Goal: Communication & Community: Share content

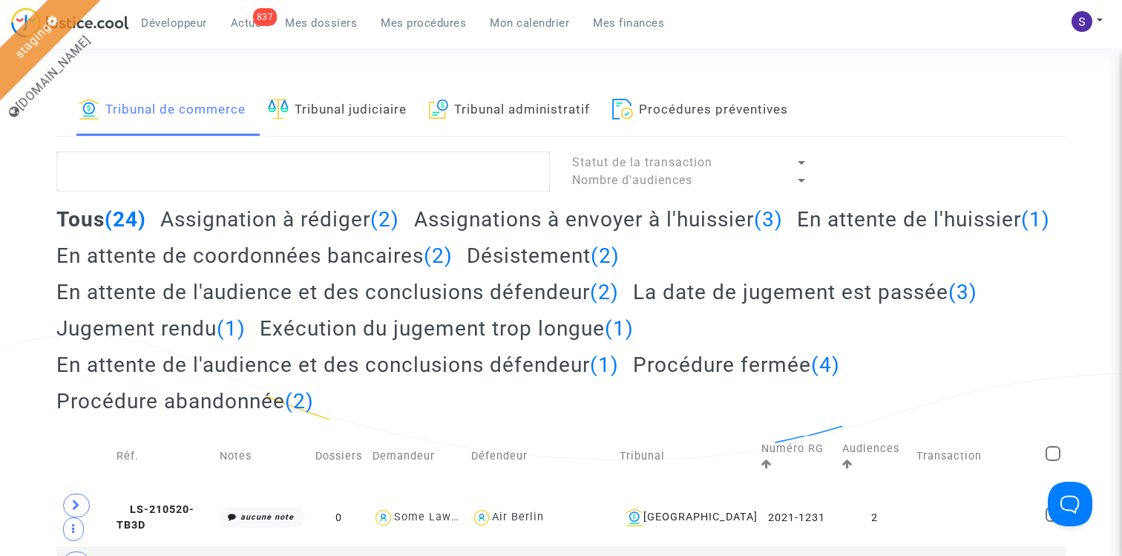
click at [368, 111] on link "Tribunal judiciaire" at bounding box center [337, 110] width 139 height 50
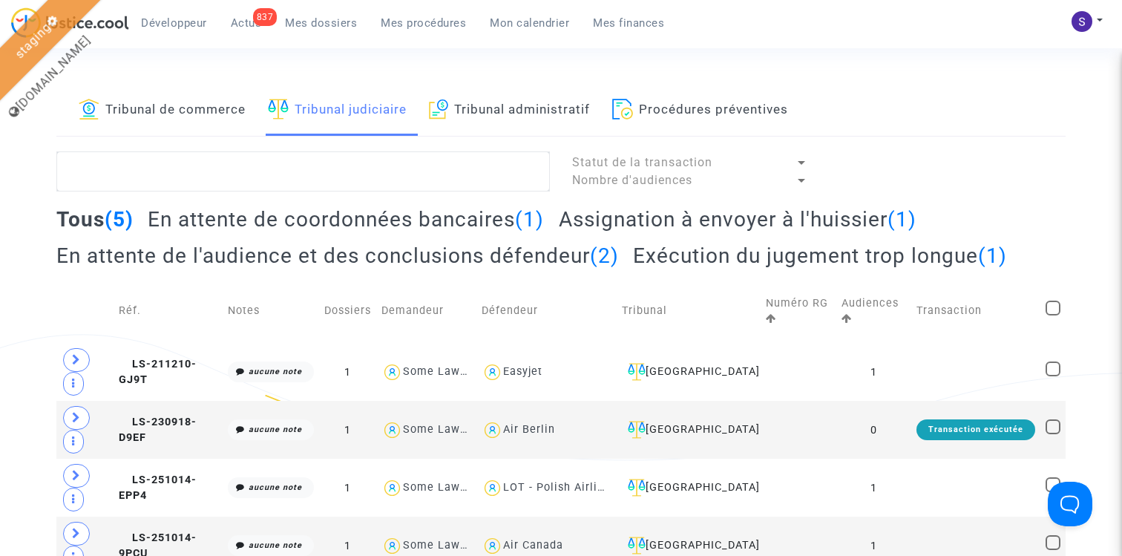
click at [708, 219] on h2 "Assignation à envoyer à l'huissier (1)" at bounding box center [738, 219] width 358 height 26
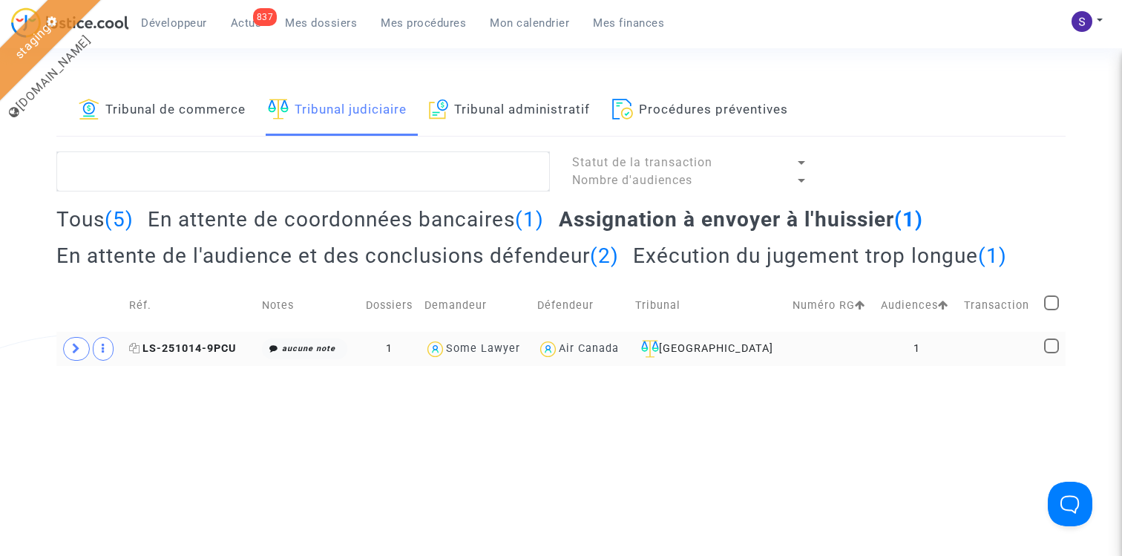
click at [200, 346] on span "LS-251014-9PCU" at bounding box center [182, 348] width 107 height 13
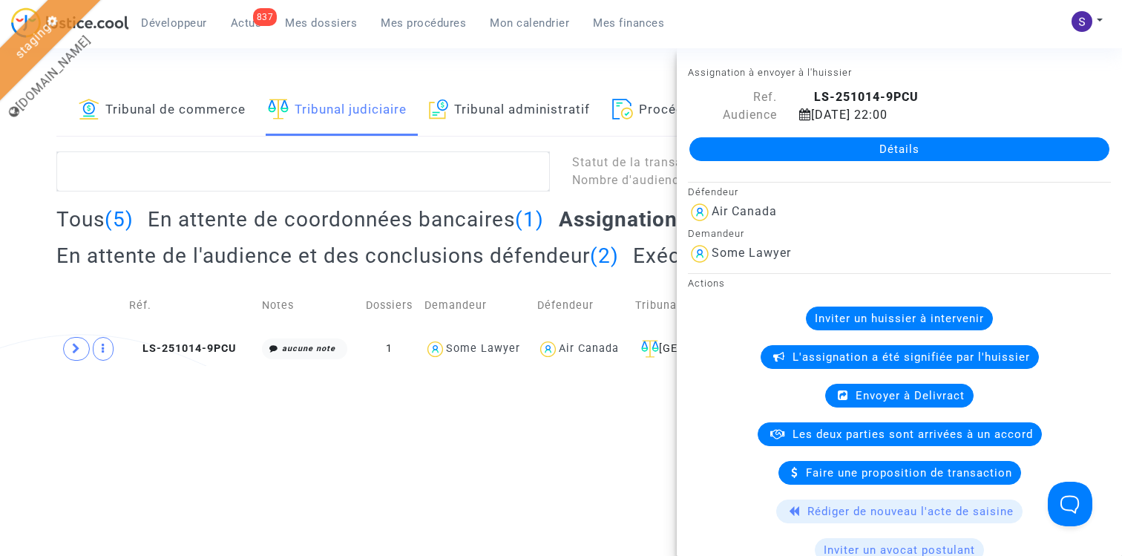
click at [867, 140] on link "Détails" at bounding box center [899, 149] width 420 height 24
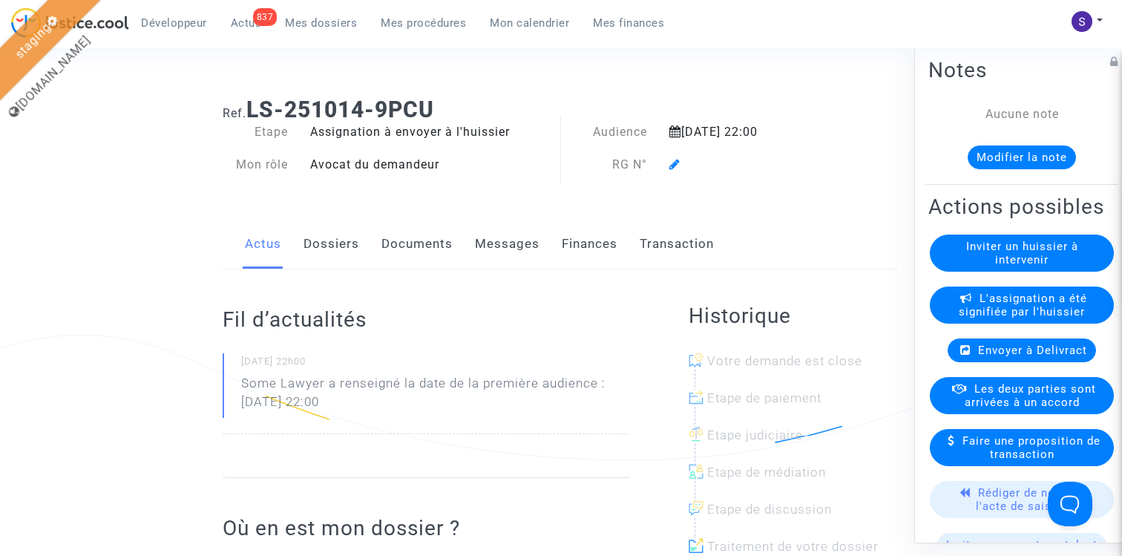
click at [675, 159] on icon at bounding box center [674, 164] width 11 height 12
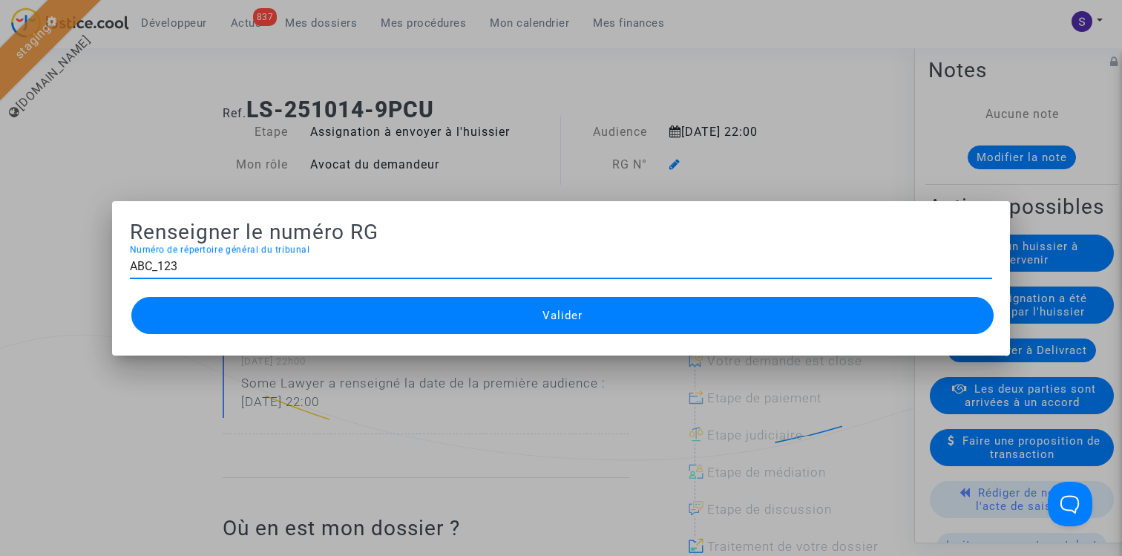
type input "ABC_123"
click at [447, 320] on button "Valider" at bounding box center [562, 315] width 862 height 37
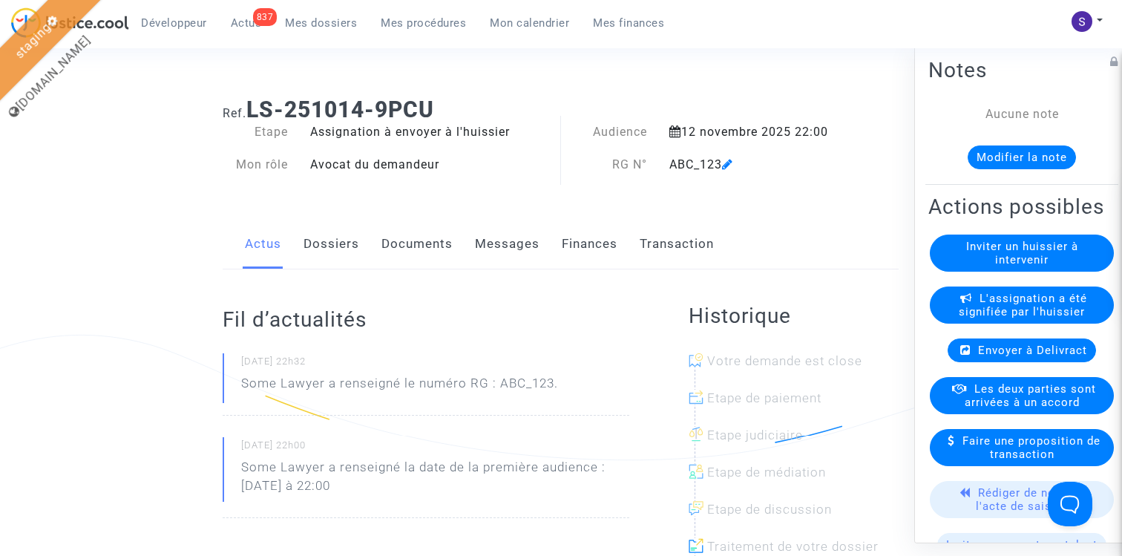
click at [424, 18] on span "Mes procédures" at bounding box center [423, 22] width 85 height 13
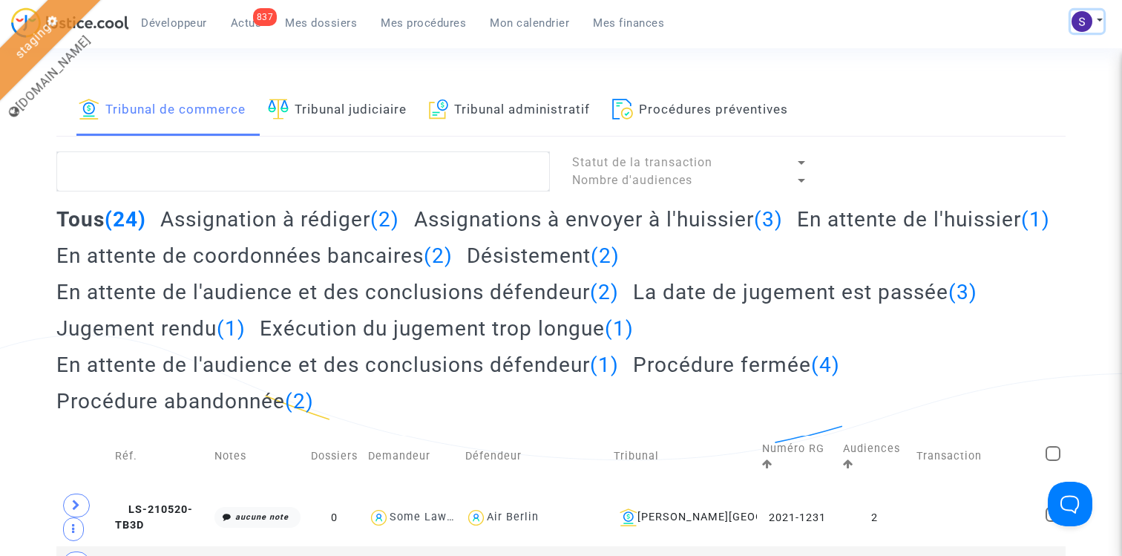
click at [1090, 17] on img at bounding box center [1081, 21] width 21 height 21
click at [1036, 50] on link "Mon profil" at bounding box center [1043, 53] width 117 height 24
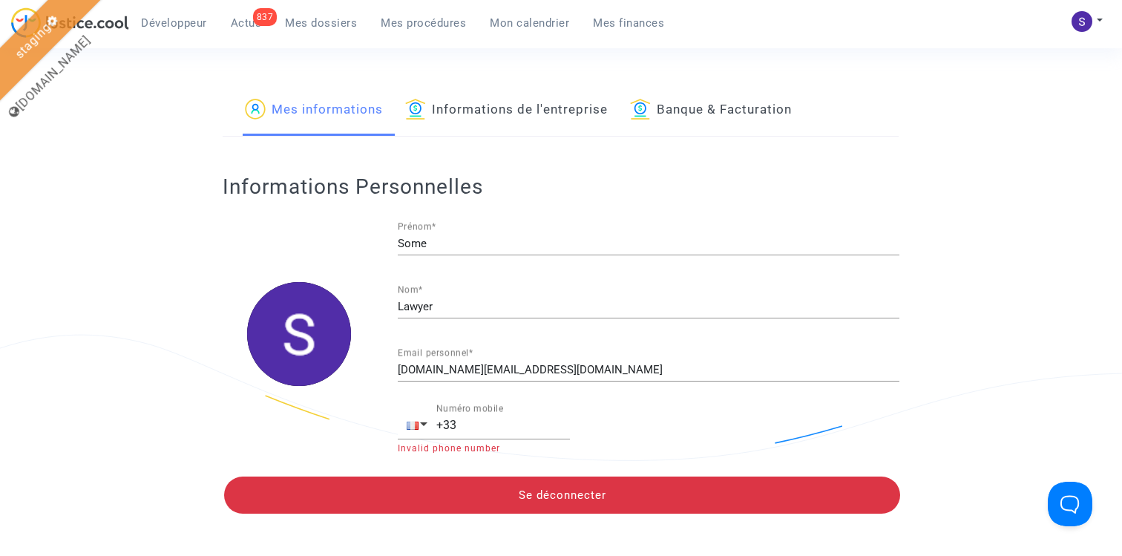
click at [508, 103] on link "Informations de l'entreprise" at bounding box center [506, 110] width 203 height 50
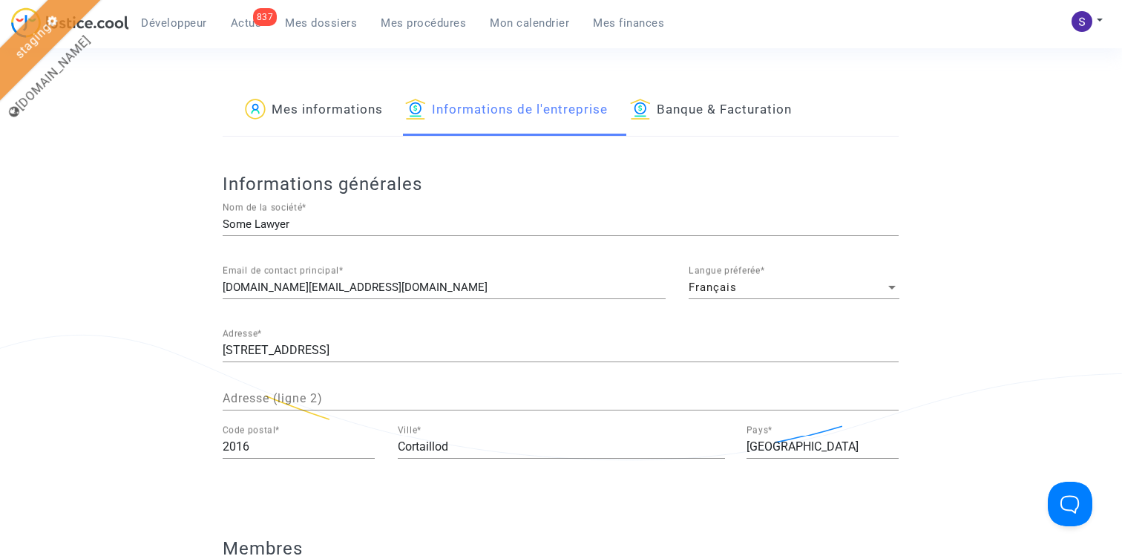
click at [726, 297] on div "Français Langue préferée *" at bounding box center [793, 282] width 211 height 33
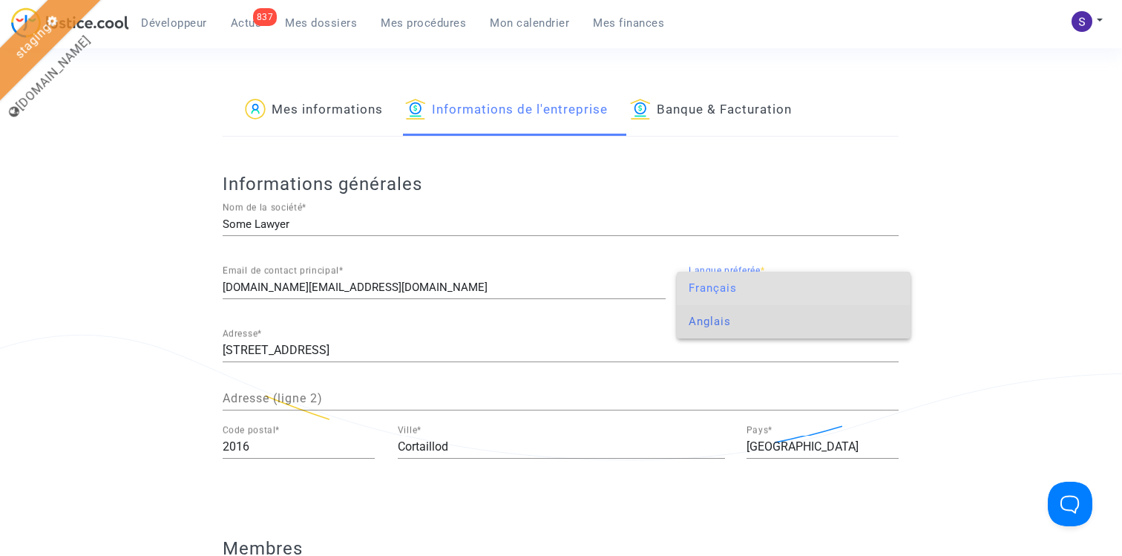
click at [719, 315] on span "Anglais" at bounding box center [793, 321] width 211 height 33
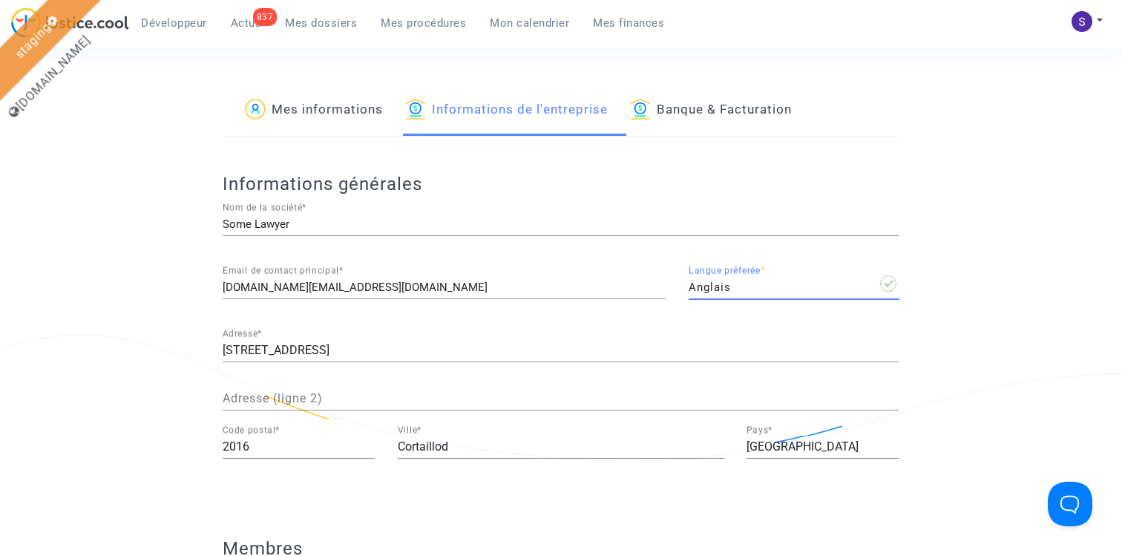
click at [406, 22] on span "Mes procédures" at bounding box center [423, 22] width 85 height 13
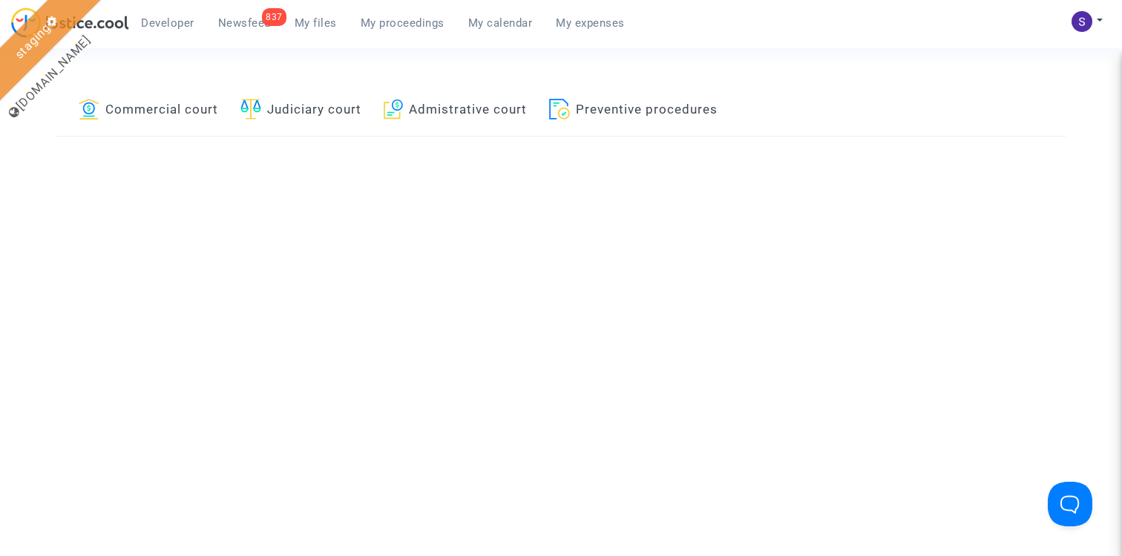
click at [323, 113] on link "Judiciary court" at bounding box center [300, 110] width 121 height 50
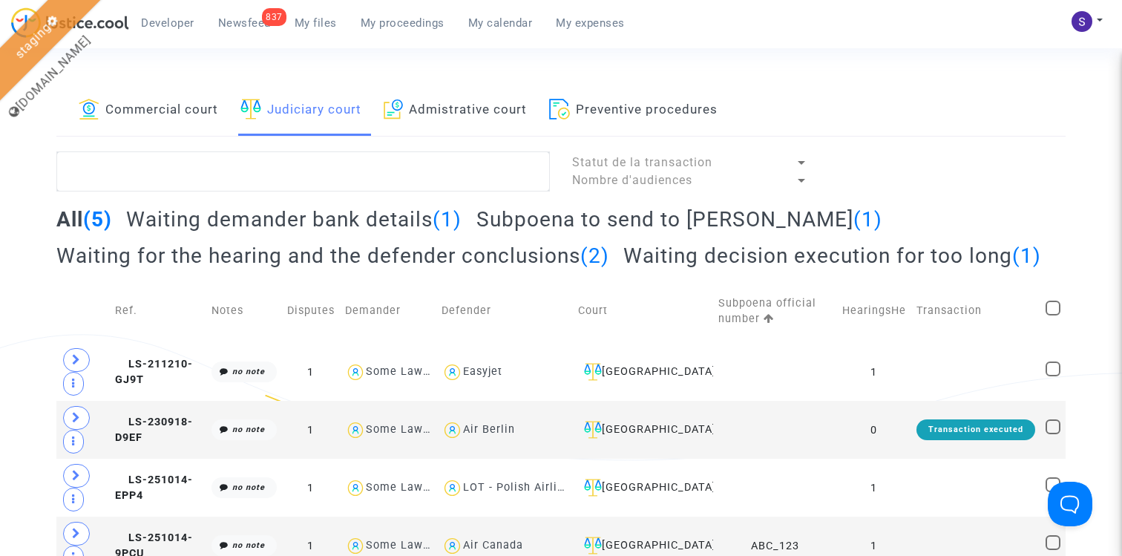
click at [542, 214] on h2 "Subpoena to send to baillif (1)" at bounding box center [679, 219] width 406 height 26
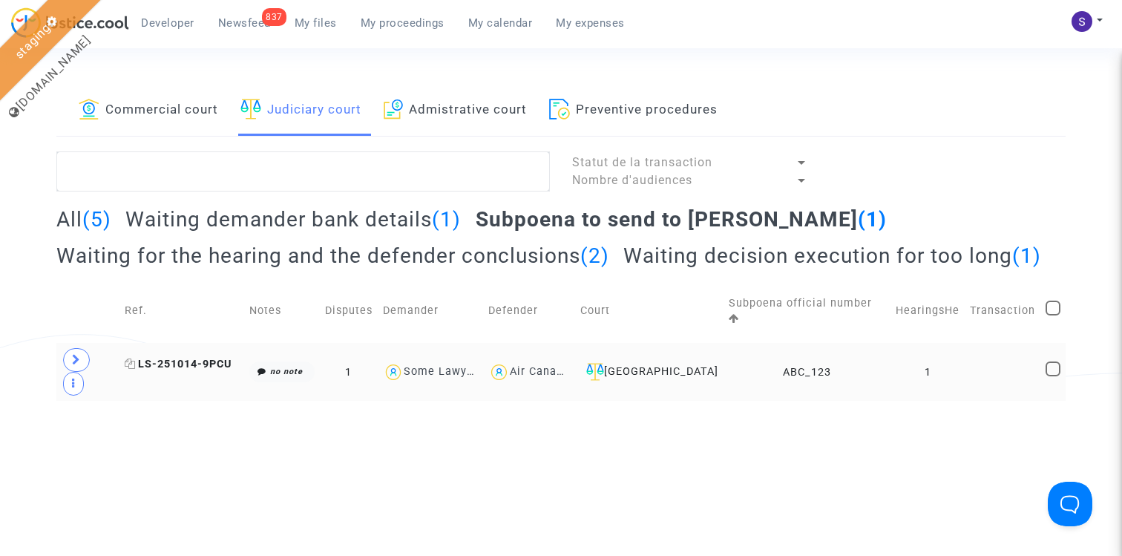
click at [187, 370] on span "LS-251014-9PCU" at bounding box center [178, 364] width 107 height 13
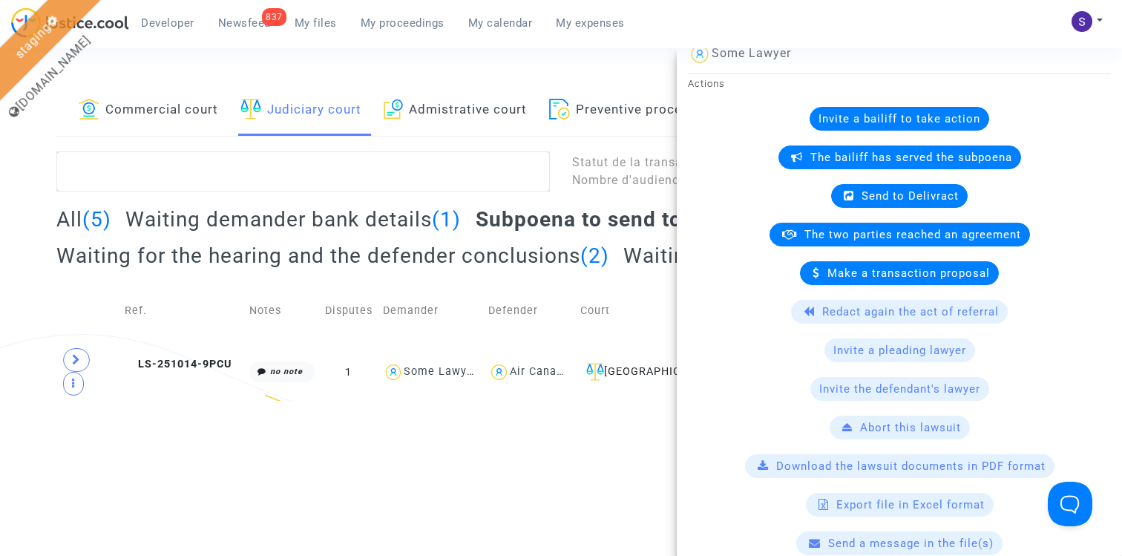
scroll to position [211, 0]
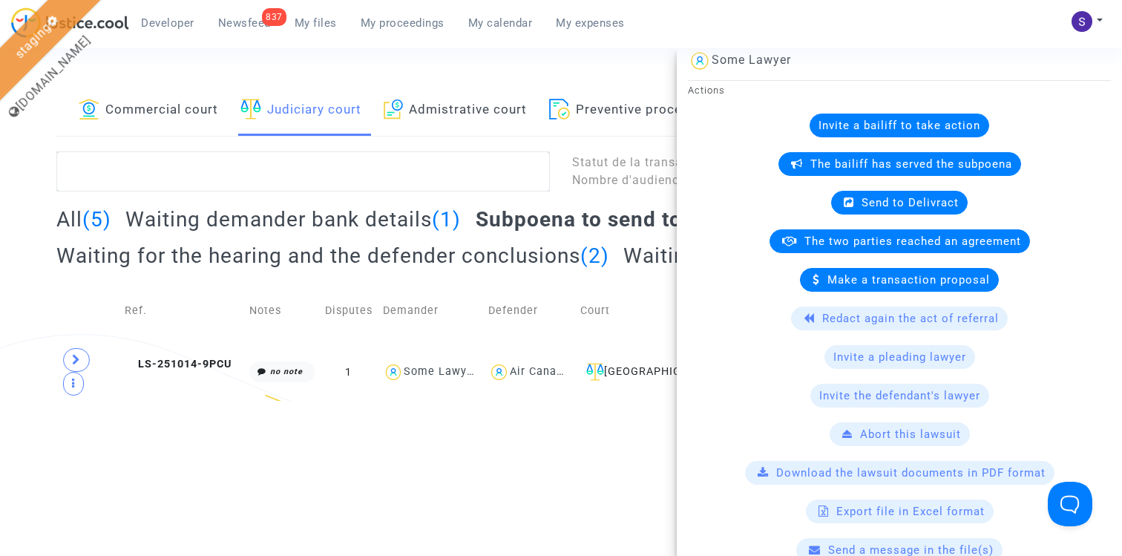
click at [483, 401] on html "Developer 837 Newsfeed My files My proceedings My calendar My expenses My profi…" at bounding box center [561, 200] width 1122 height 401
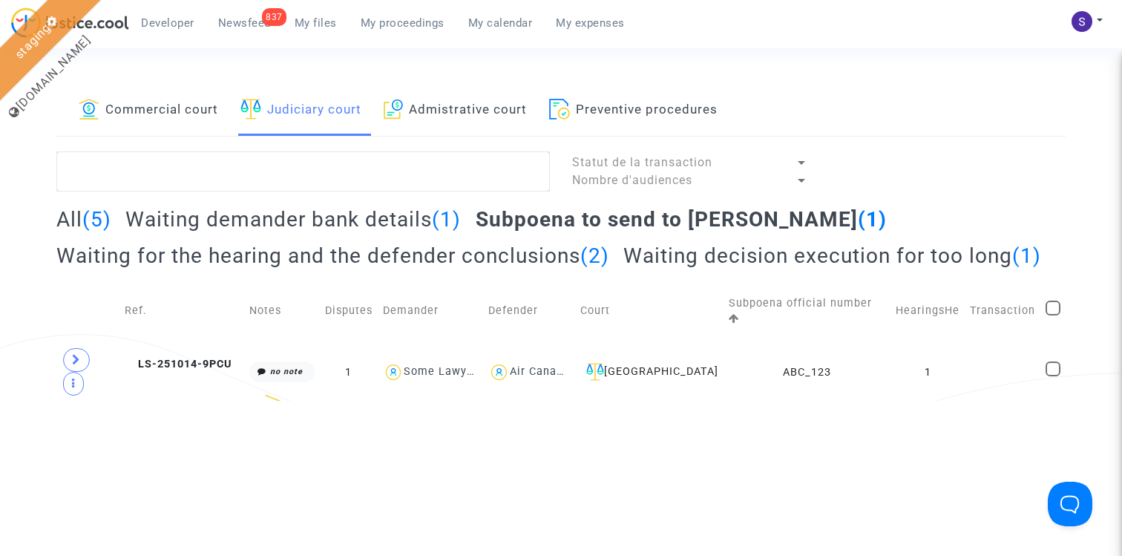
click at [185, 100] on link "Commercial court" at bounding box center [148, 110] width 139 height 50
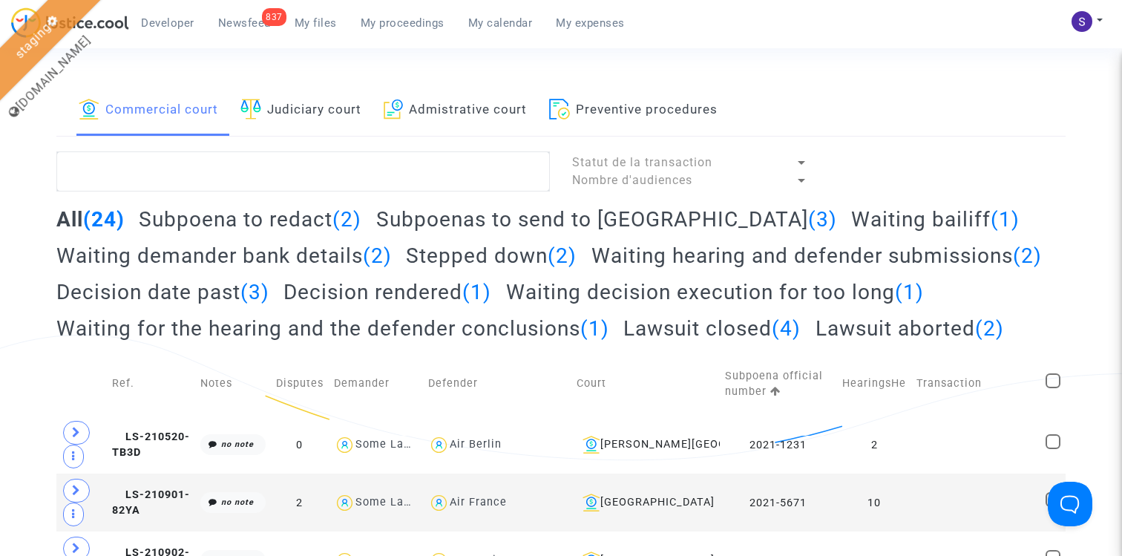
click at [477, 263] on h2 "Stepped down (2)" at bounding box center [491, 256] width 171 height 26
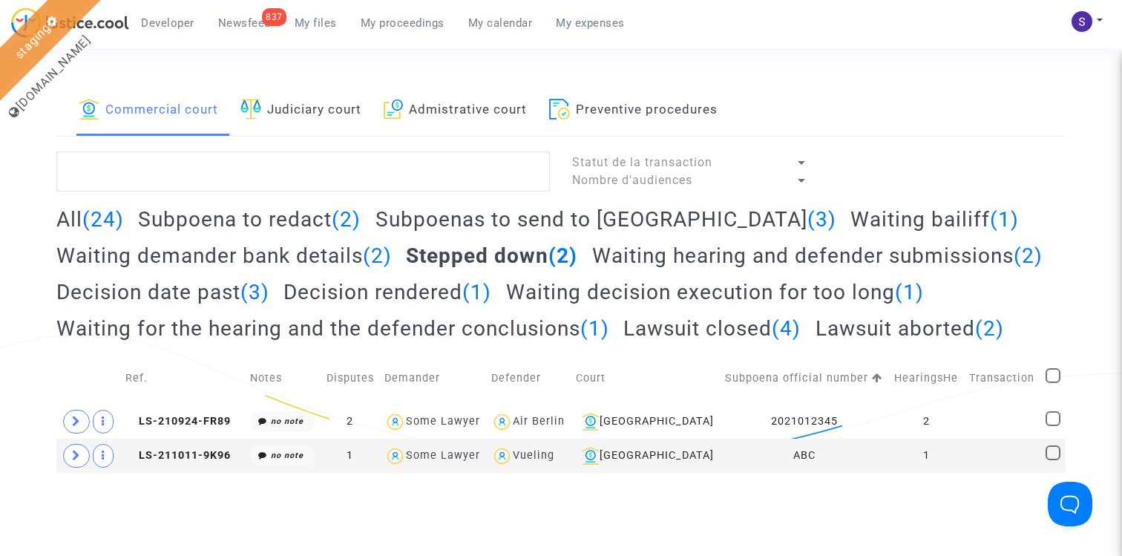
click at [496, 205] on lawsuits-list "Statut de la transaction Nombre d'audiences All (24) Subpoena to redact (2) Sub…" at bounding box center [561, 311] width 1010 height 321
click at [496, 207] on h2 "Subpoenas to send to bailiff (3)" at bounding box center [605, 219] width 461 height 26
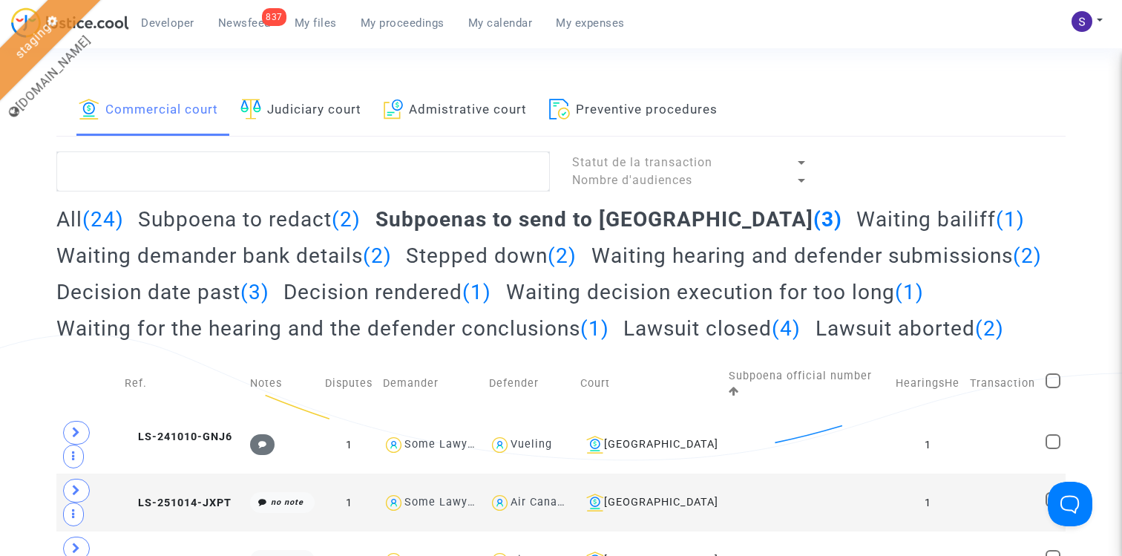
click at [856, 224] on h2 "Waiting bailiff (1)" at bounding box center [940, 219] width 168 height 26
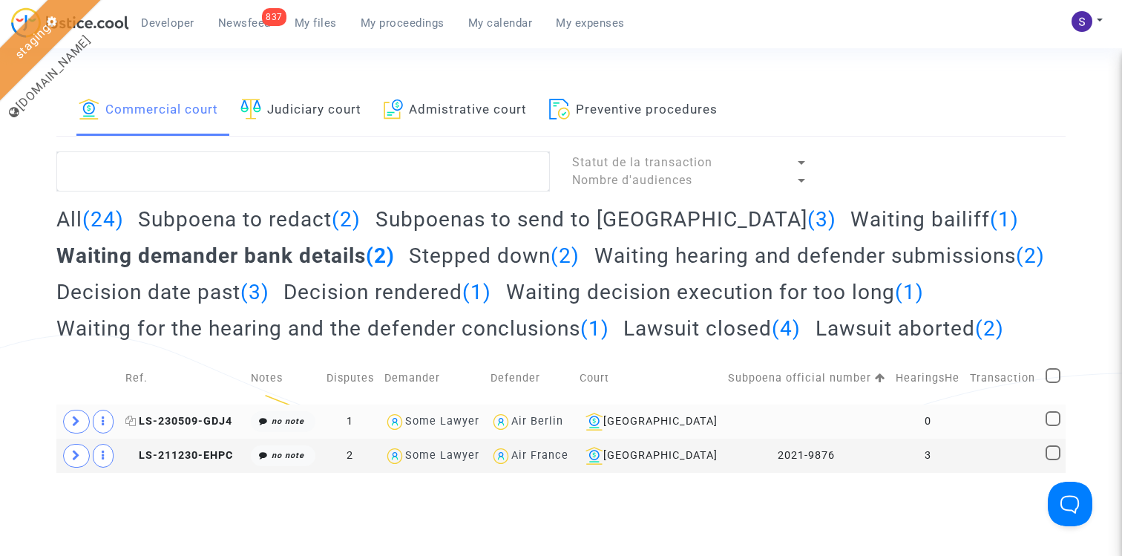
click at [202, 427] on span "LS-230509-GDJ4" at bounding box center [178, 421] width 107 height 13
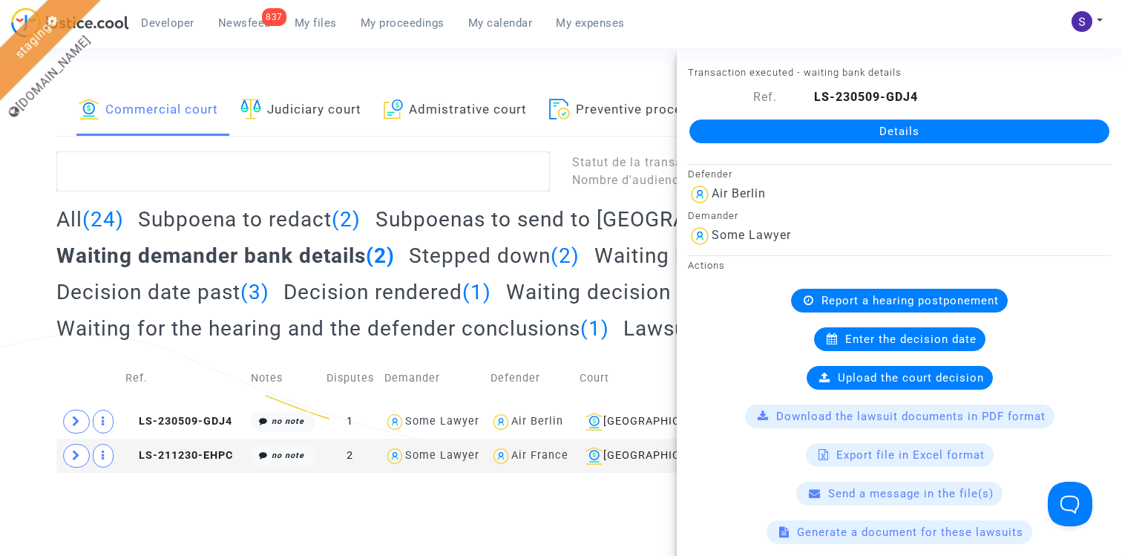
click at [201, 473] on html "Developer 837 Newsfeed My files My proceedings My calendar My expenses My profi…" at bounding box center [561, 236] width 1122 height 473
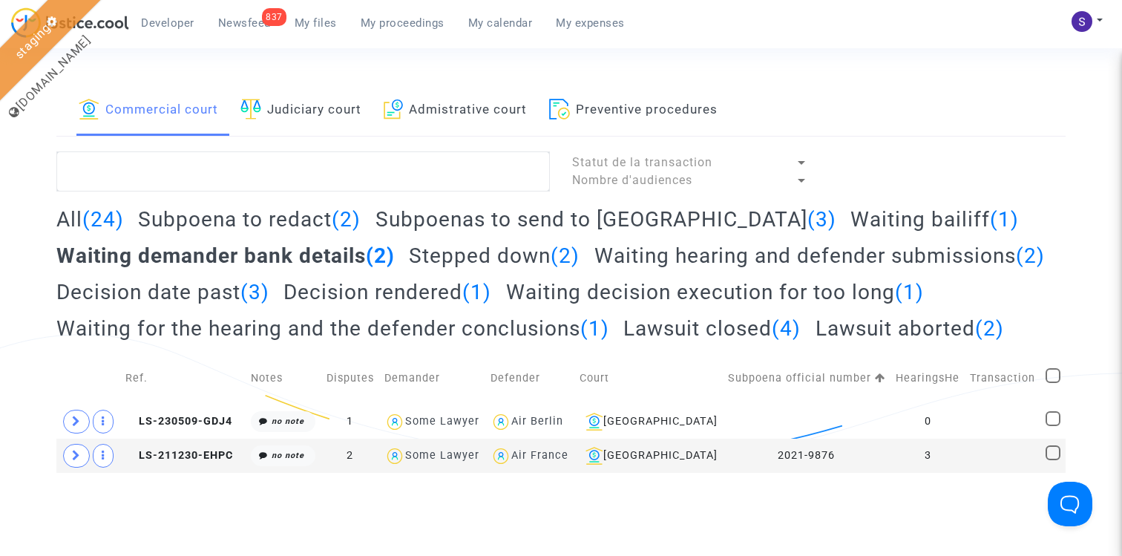
click at [269, 287] on h2 "Decision date past (3)" at bounding box center [162, 292] width 213 height 26
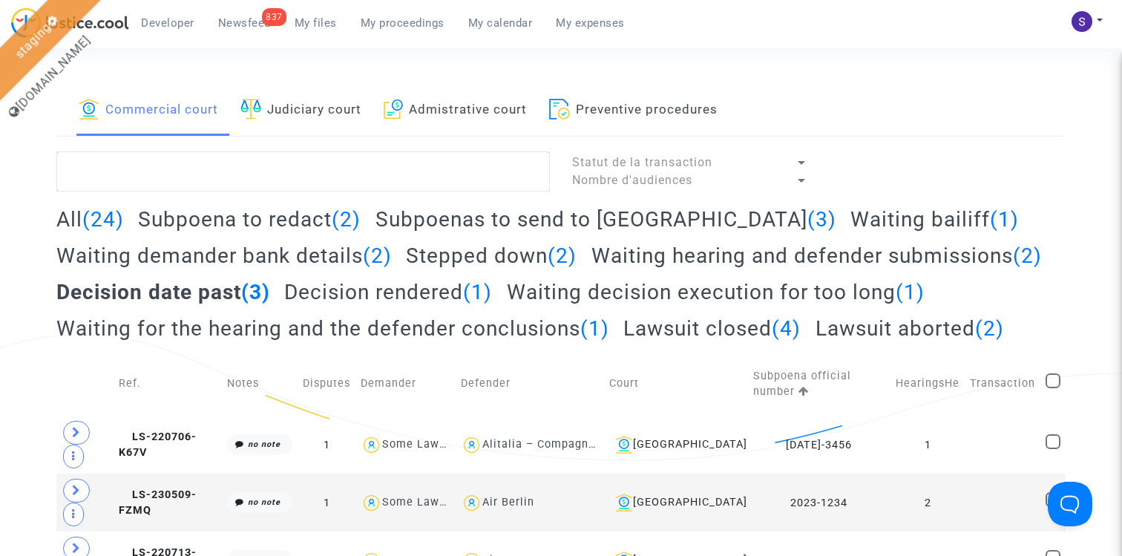
click at [591, 269] on h2 "Waiting hearing and defender submissions (2)" at bounding box center [816, 256] width 450 height 26
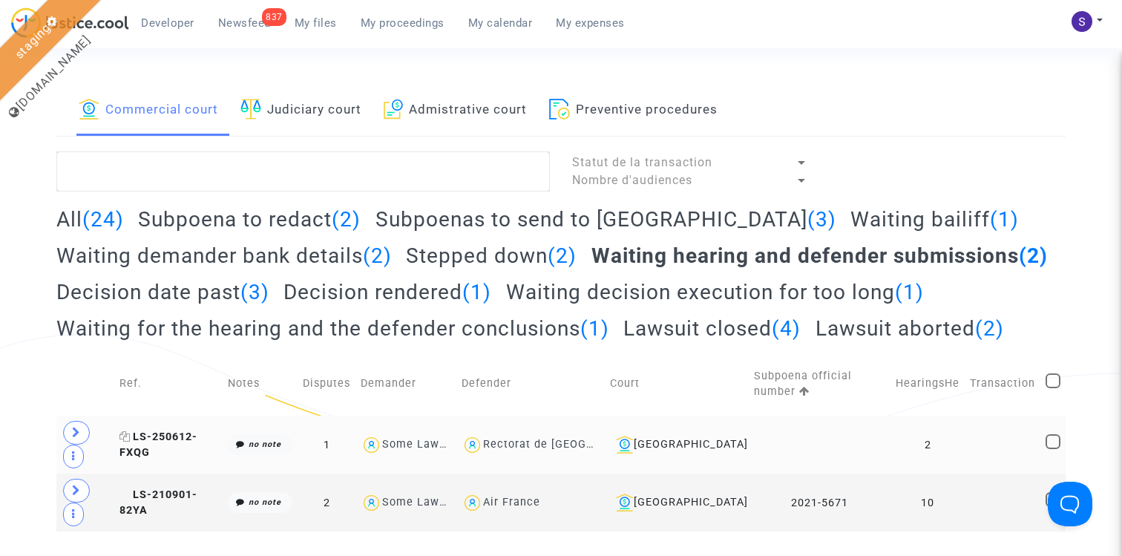
click at [197, 459] on span "LS-250612-FXQG" at bounding box center [158, 444] width 78 height 29
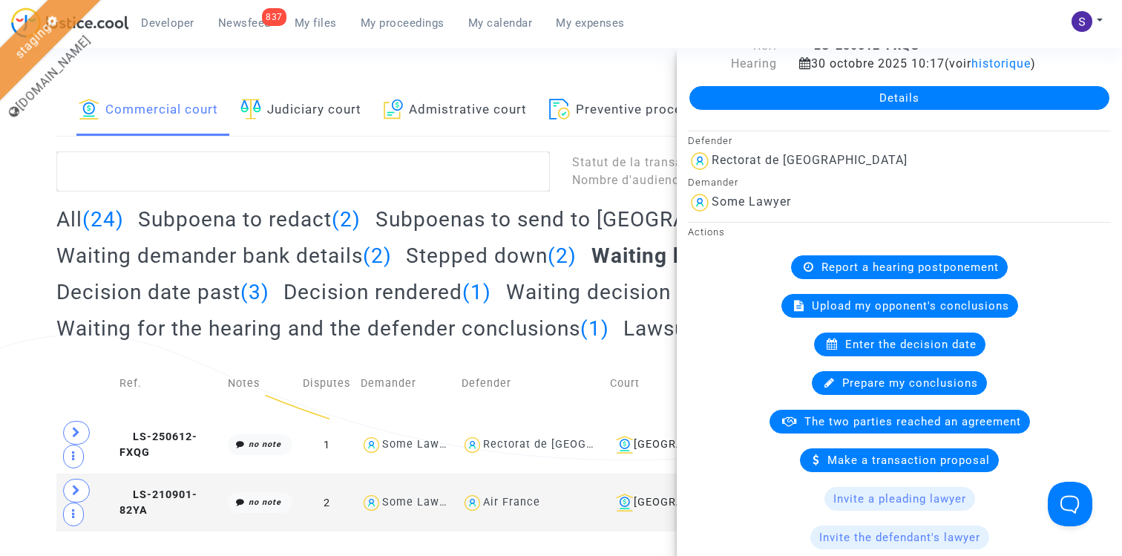
scroll to position [62, 0]
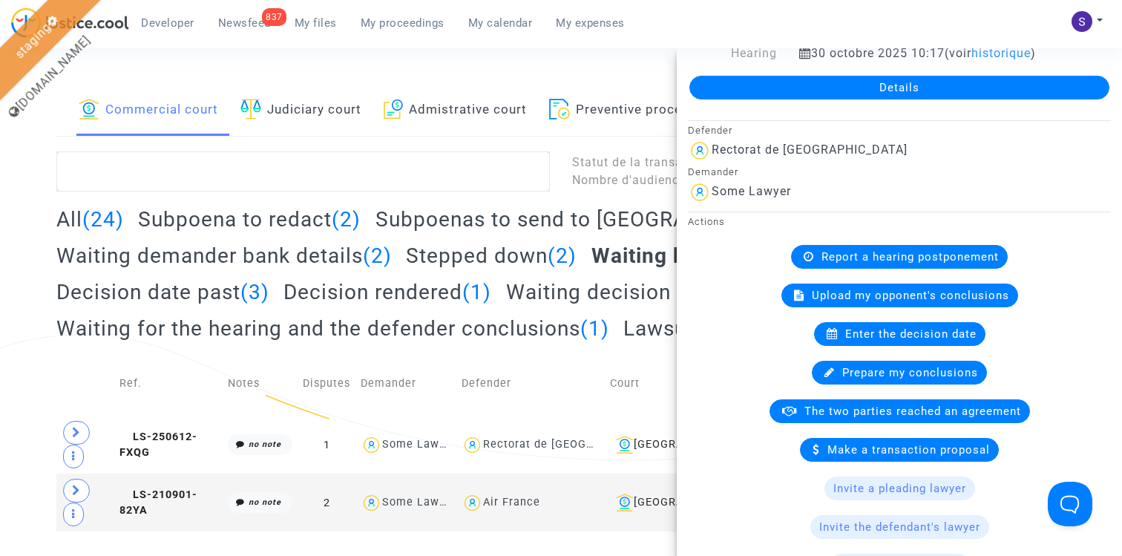
click at [16, 337] on div "Commercial court Judiciary court Admistrative court Preventive procedures Statu…" at bounding box center [561, 308] width 1122 height 446
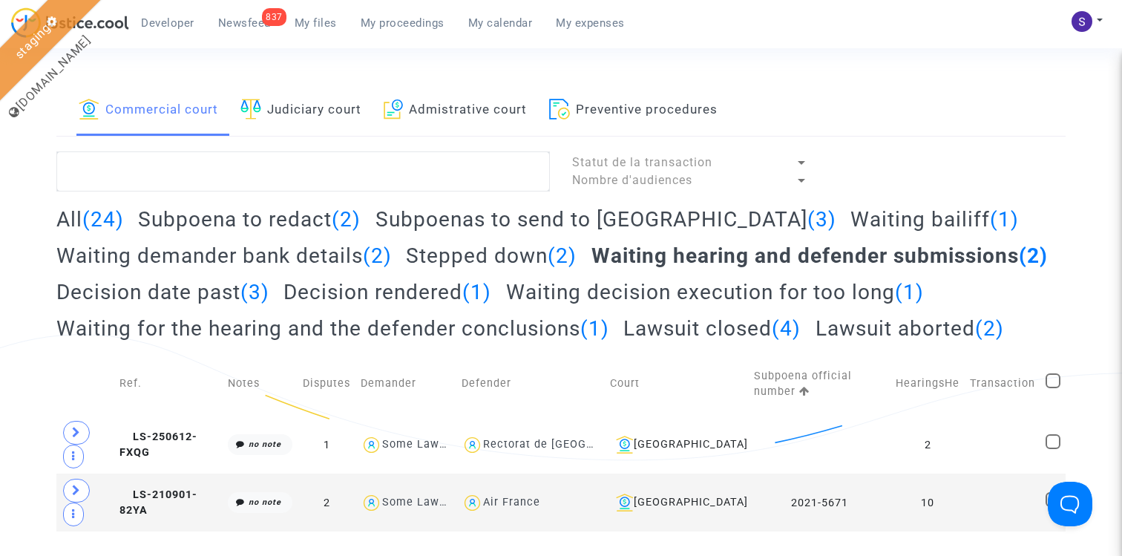
scroll to position [12, 0]
click at [441, 341] on h2 "Waiting for the hearing and the defender conclusions (1)" at bounding box center [332, 328] width 553 height 26
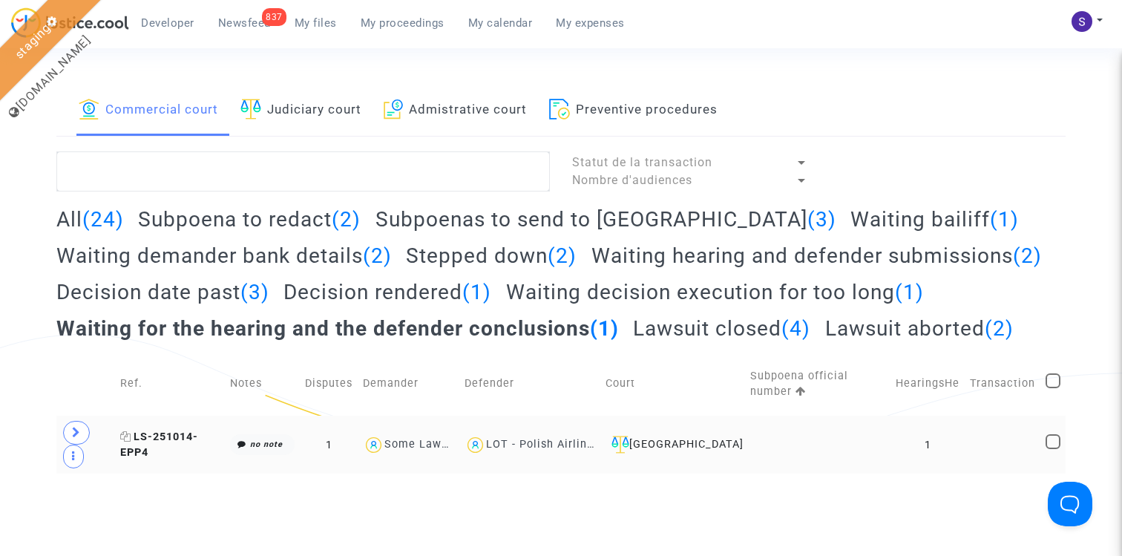
click at [171, 459] on span "LS-251014-EPP4" at bounding box center [159, 444] width 78 height 29
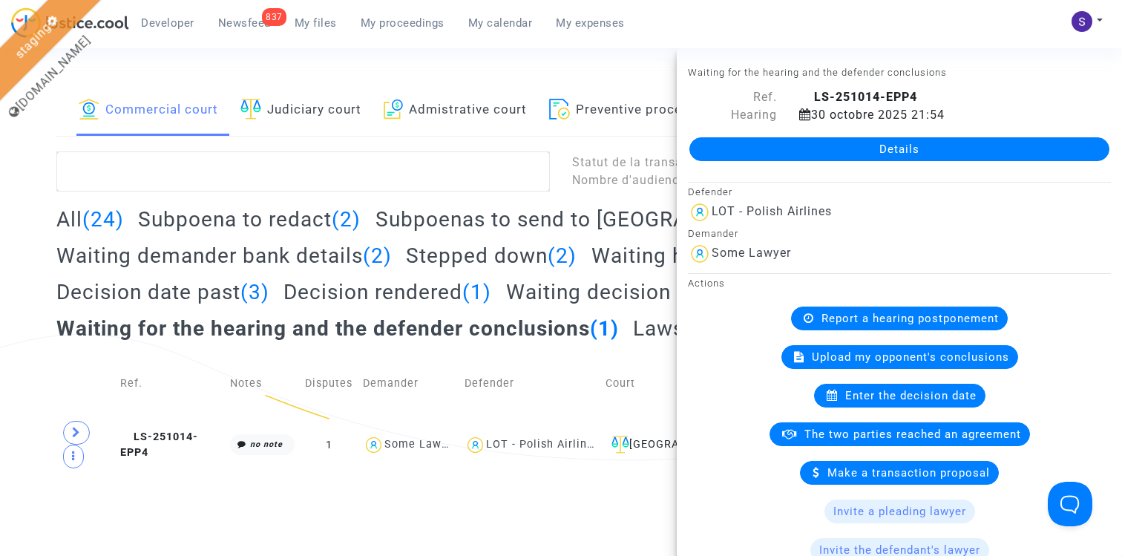
click at [196, 473] on html "Developer 837 Newsfeed My files My proceedings My calendar My expenses My profi…" at bounding box center [561, 236] width 1122 height 473
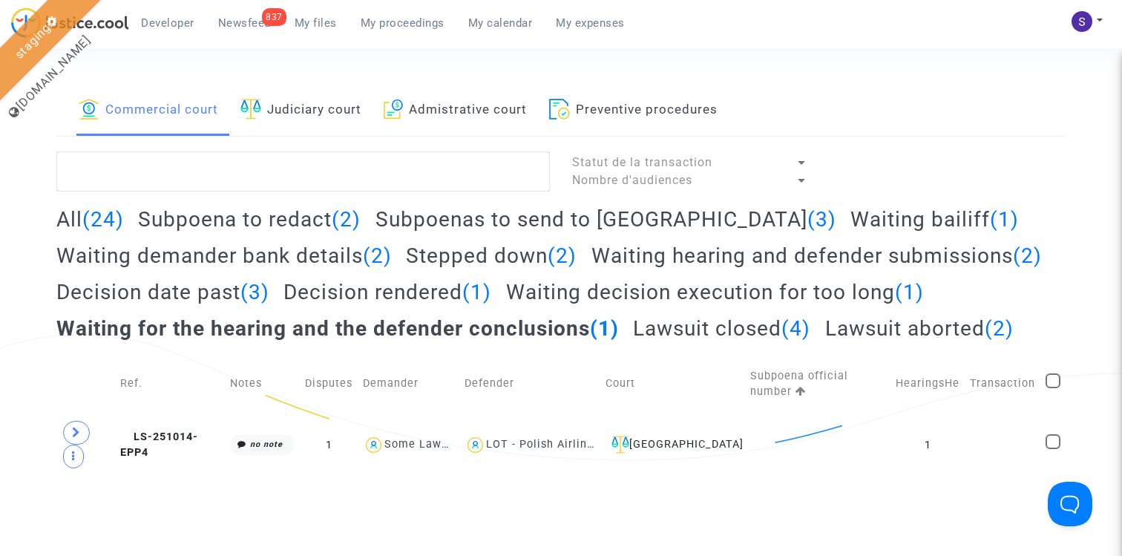
click at [691, 341] on h2 "Lawsuit closed (4)" at bounding box center [721, 328] width 177 height 26
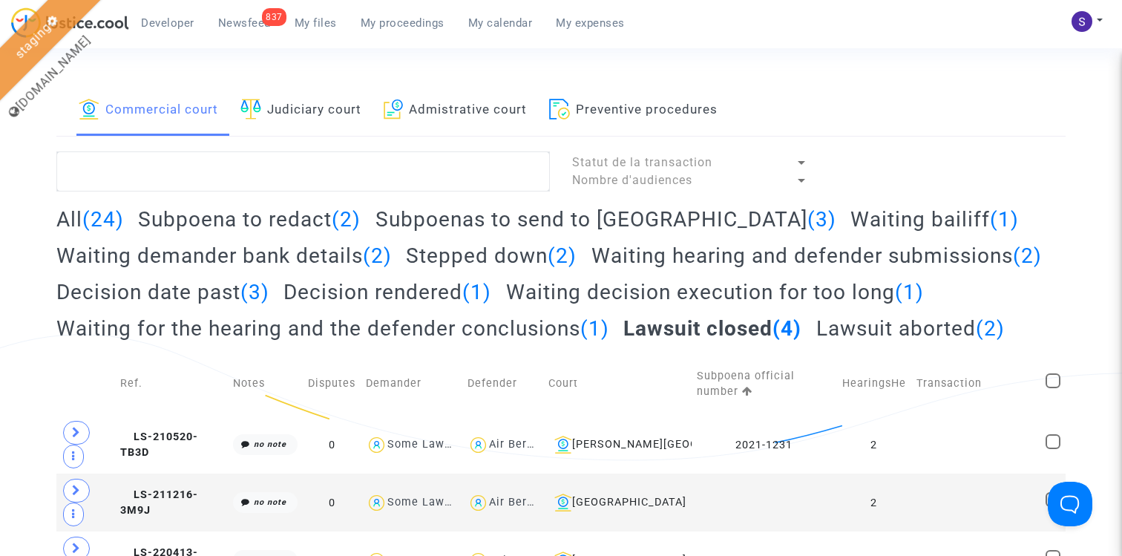
click at [877, 341] on h2 "Lawsuit aborted (2)" at bounding box center [910, 328] width 188 height 26
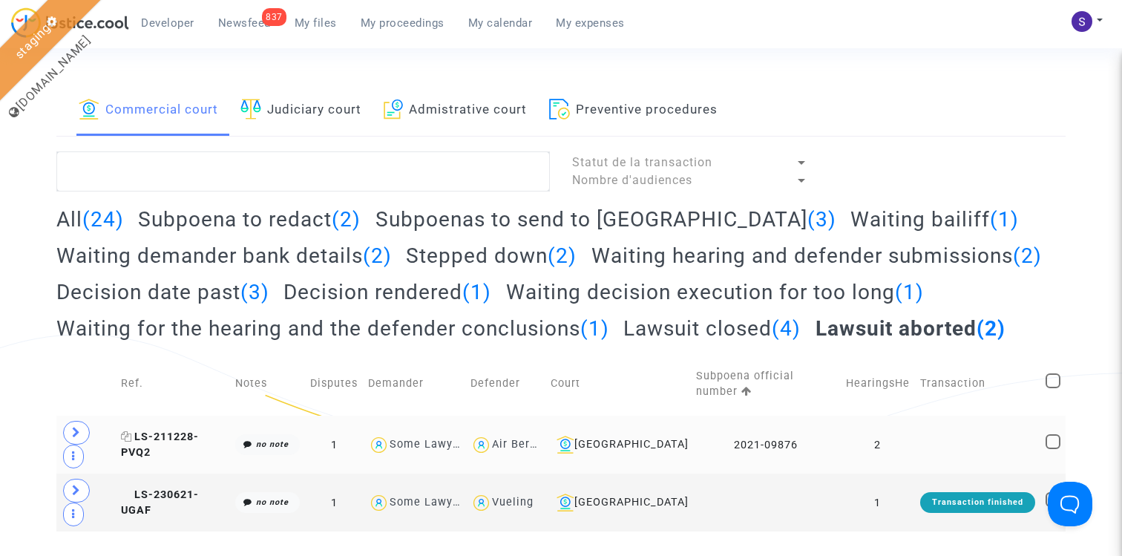
click at [199, 458] on span "LS-211228-PVQ2" at bounding box center [160, 444] width 78 height 29
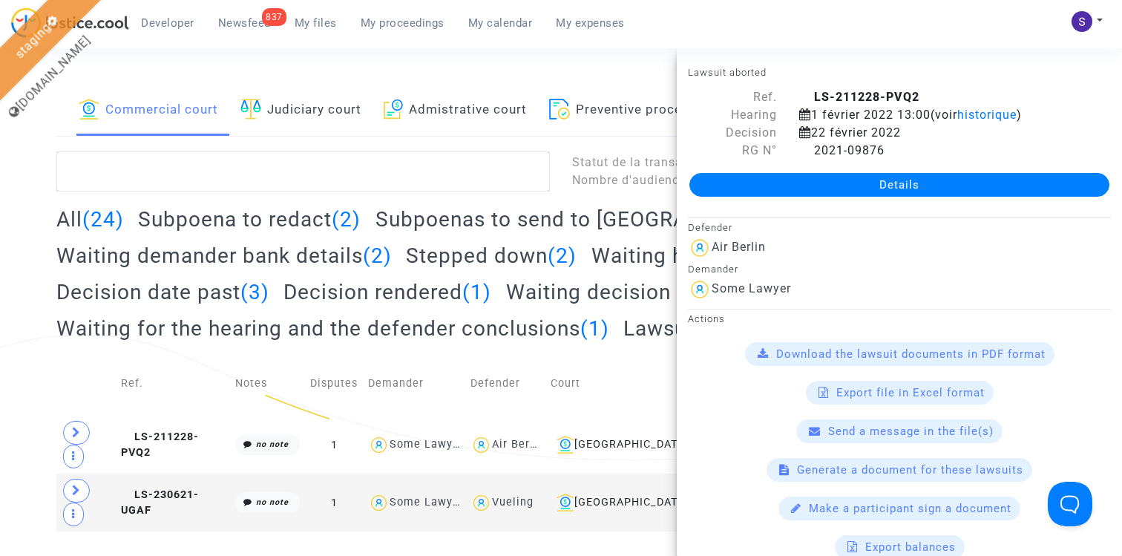
click at [808, 191] on link "Details" at bounding box center [899, 185] width 420 height 24
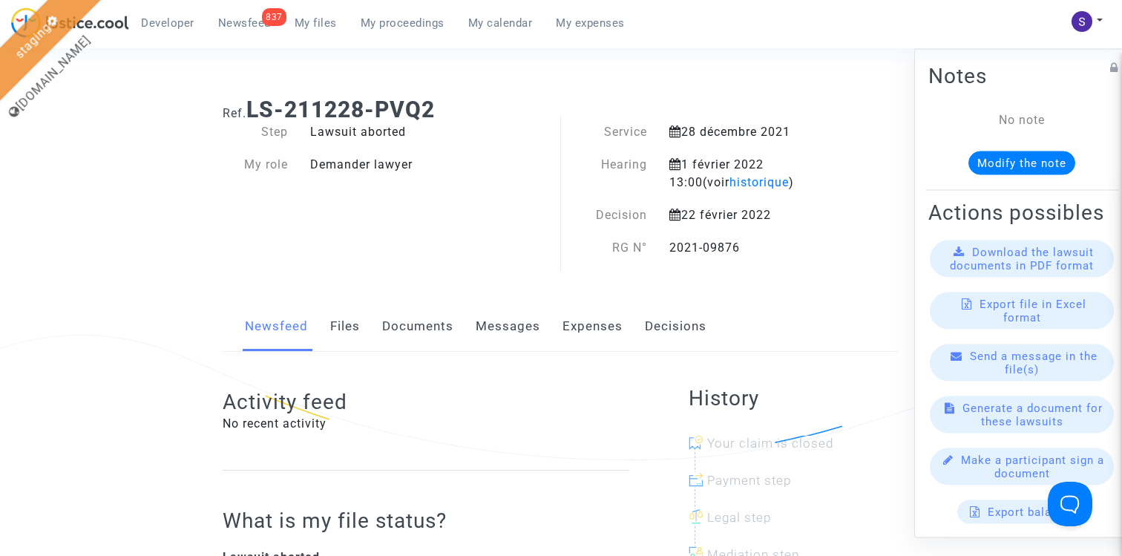
click at [398, 22] on span "My proceedings" at bounding box center [403, 22] width 84 height 13
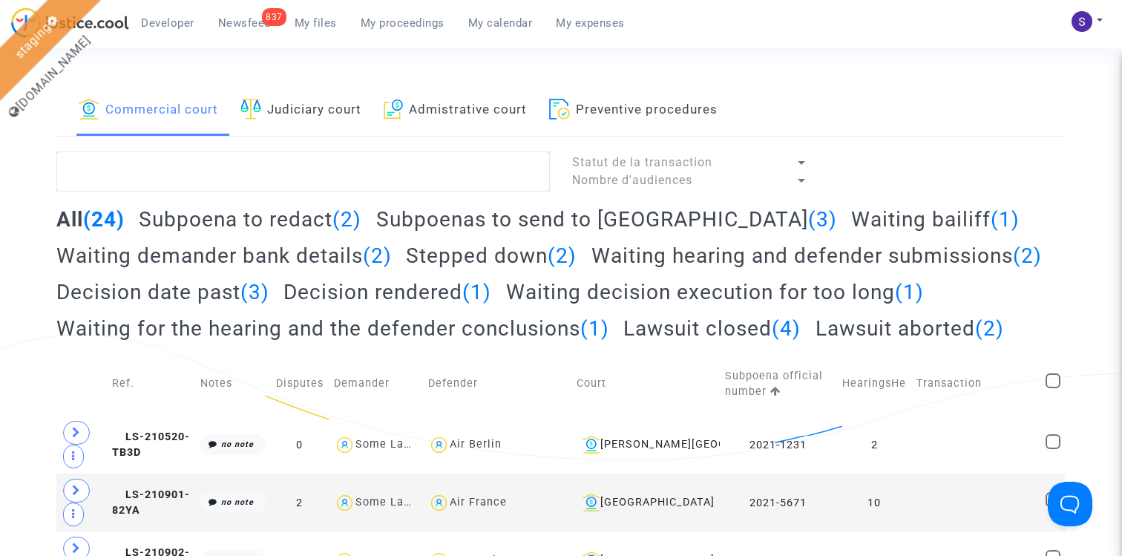
click at [347, 108] on link "Judiciary court" at bounding box center [300, 110] width 121 height 50
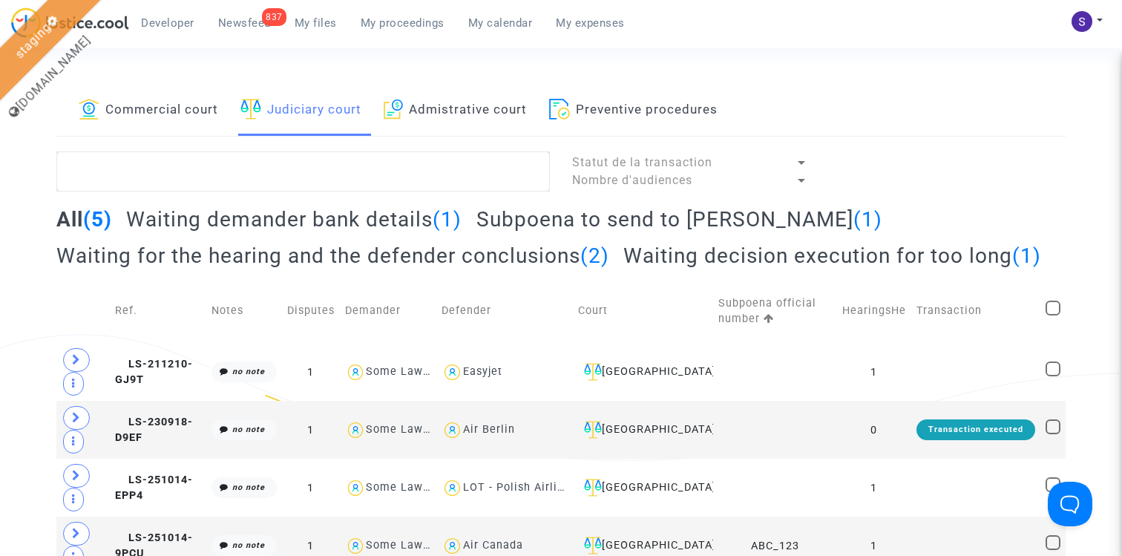
click at [552, 226] on h2 "Subpoena to send to baillif (1)" at bounding box center [679, 219] width 406 height 26
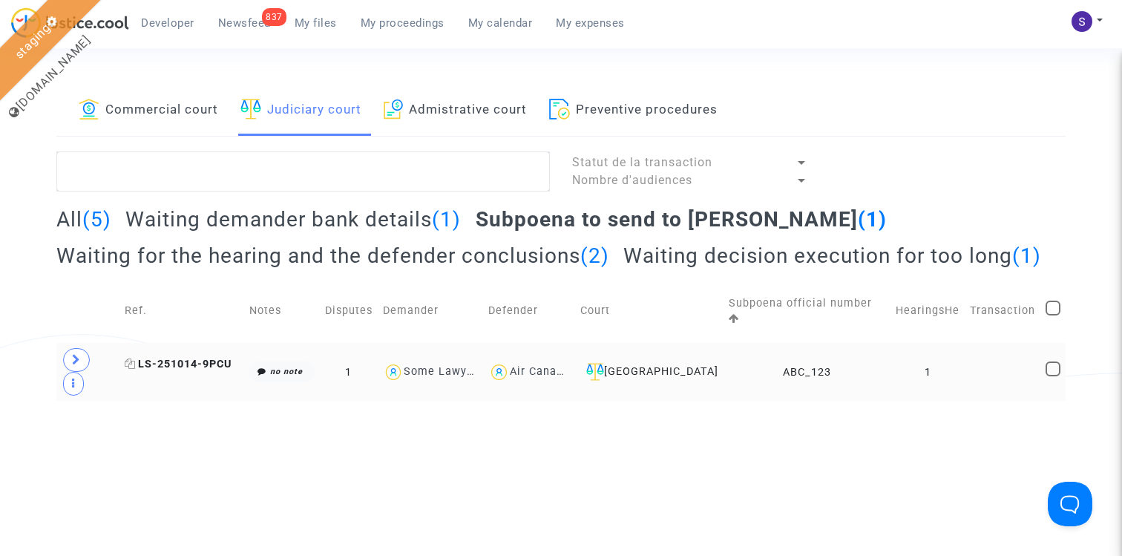
click at [216, 370] on span "LS-251014-9PCU" at bounding box center [178, 364] width 107 height 13
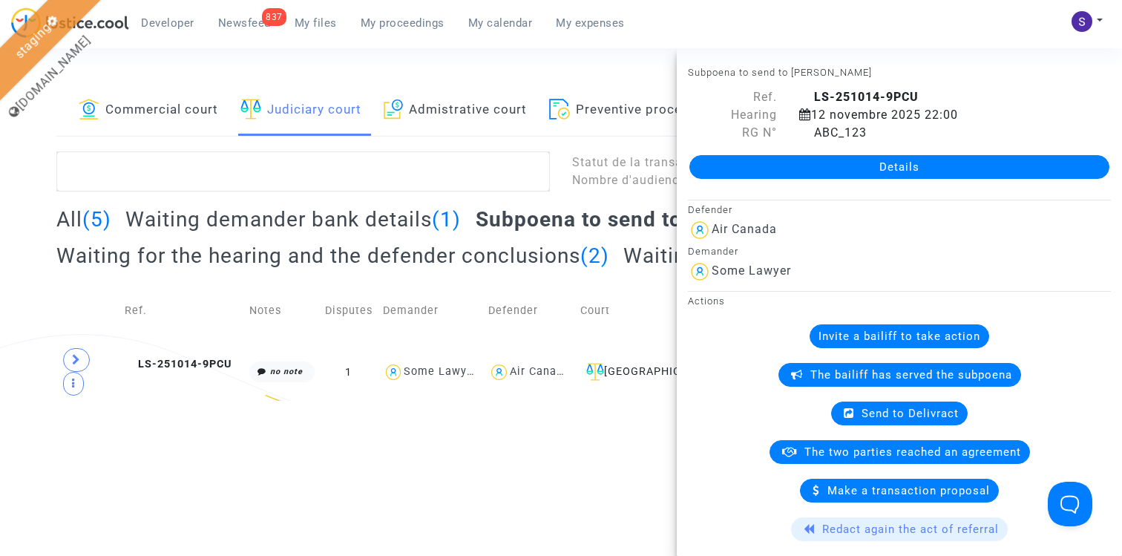
click at [836, 173] on link "Details" at bounding box center [899, 167] width 420 height 24
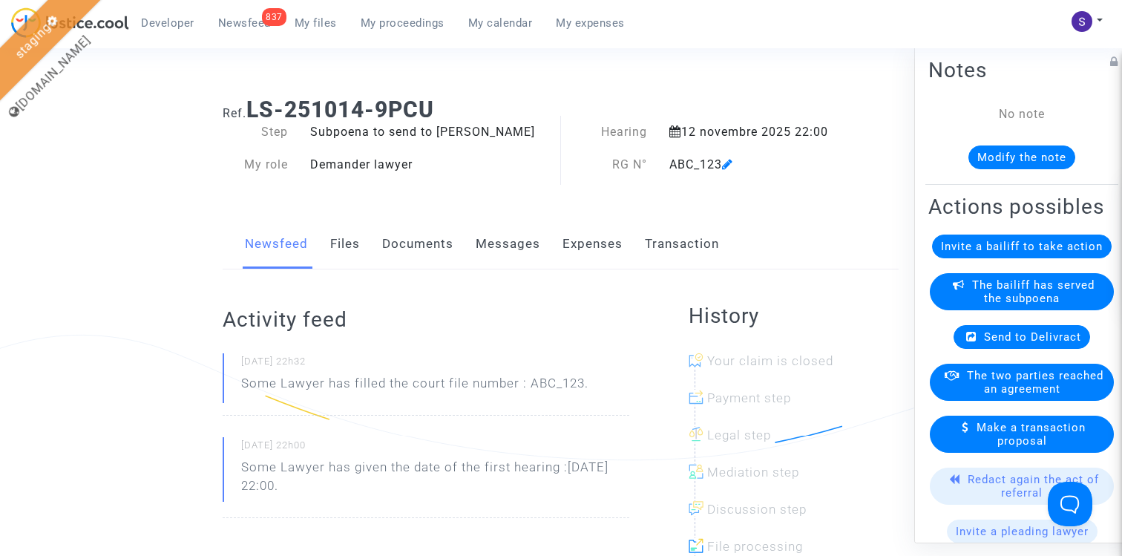
click at [733, 165] on icon at bounding box center [727, 164] width 11 height 12
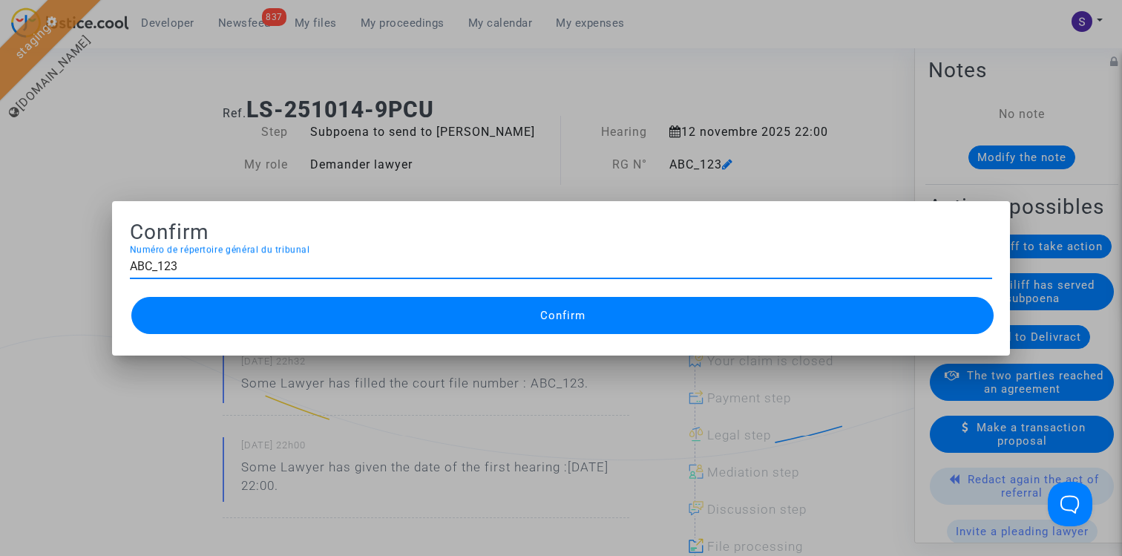
click at [274, 249] on div "ABC_123 Numéro de répertoire général du tribunal" at bounding box center [561, 261] width 862 height 33
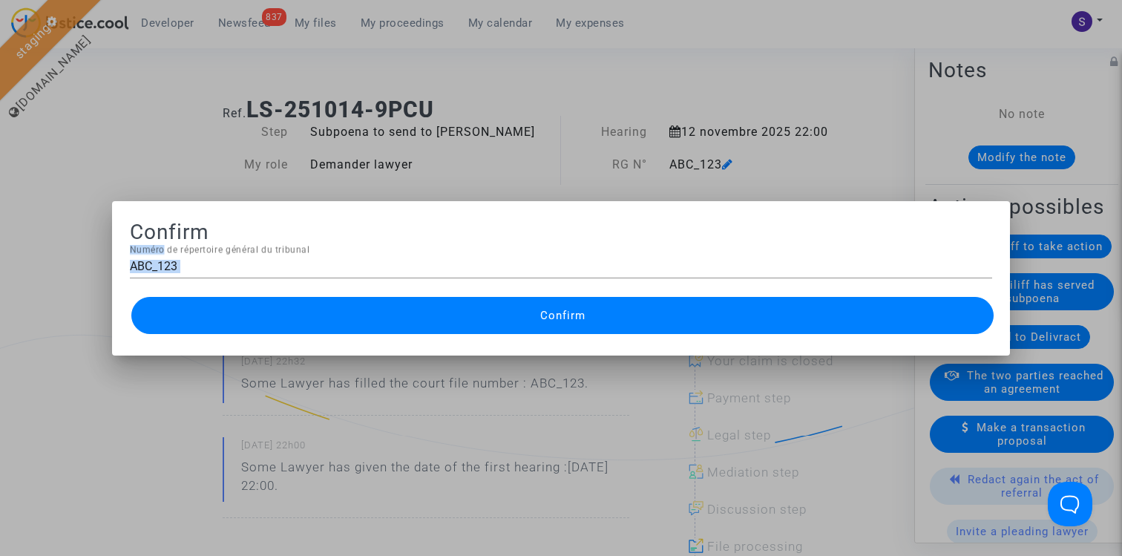
click at [274, 249] on div "ABC_123 Numéro de répertoire général du tribunal" at bounding box center [561, 261] width 862 height 33
drag, startPoint x: 134, startPoint y: 234, endPoint x: 296, endPoint y: 246, distance: 162.2
click at [295, 246] on ng-component "Confirm ABC_123 Numéro de répertoire général du tribunal Confirm" at bounding box center [561, 278] width 862 height 119
click at [296, 246] on div "ABC_123 Numéro de répertoire général du tribunal" at bounding box center [561, 261] width 862 height 33
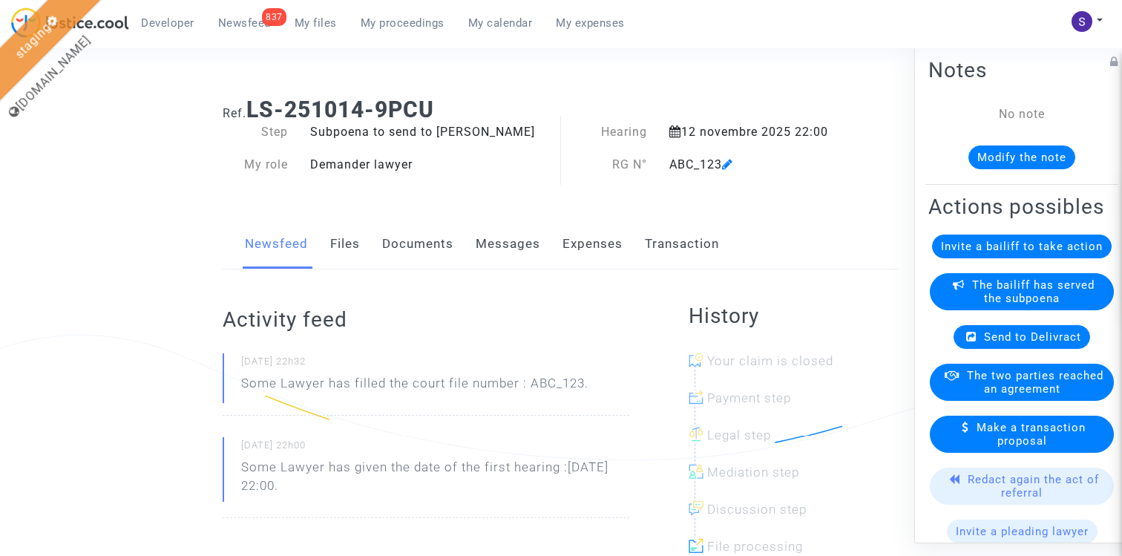
click at [731, 165] on icon at bounding box center [727, 164] width 11 height 12
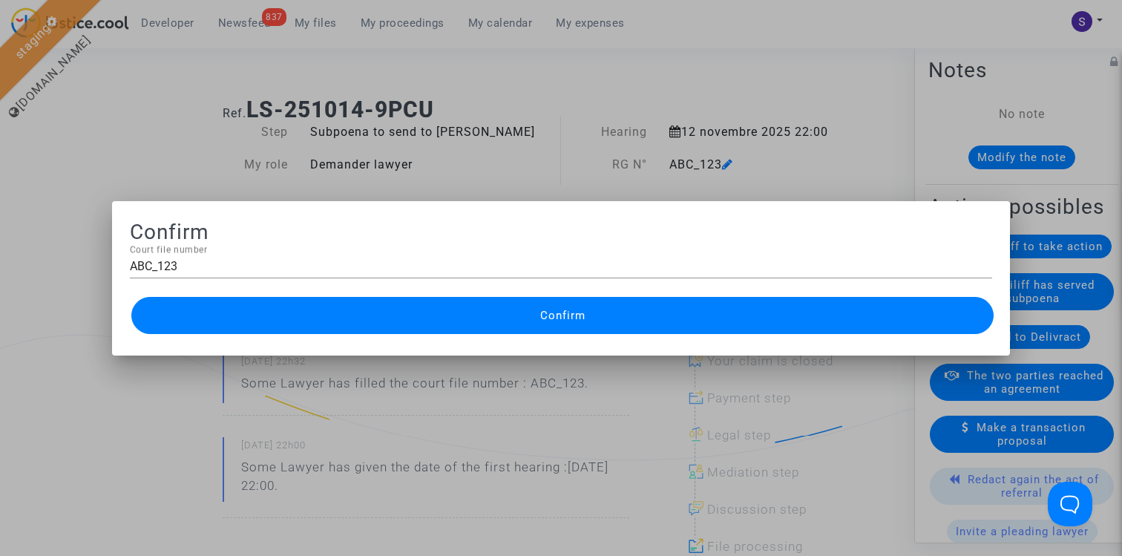
click at [588, 180] on div at bounding box center [561, 278] width 1122 height 556
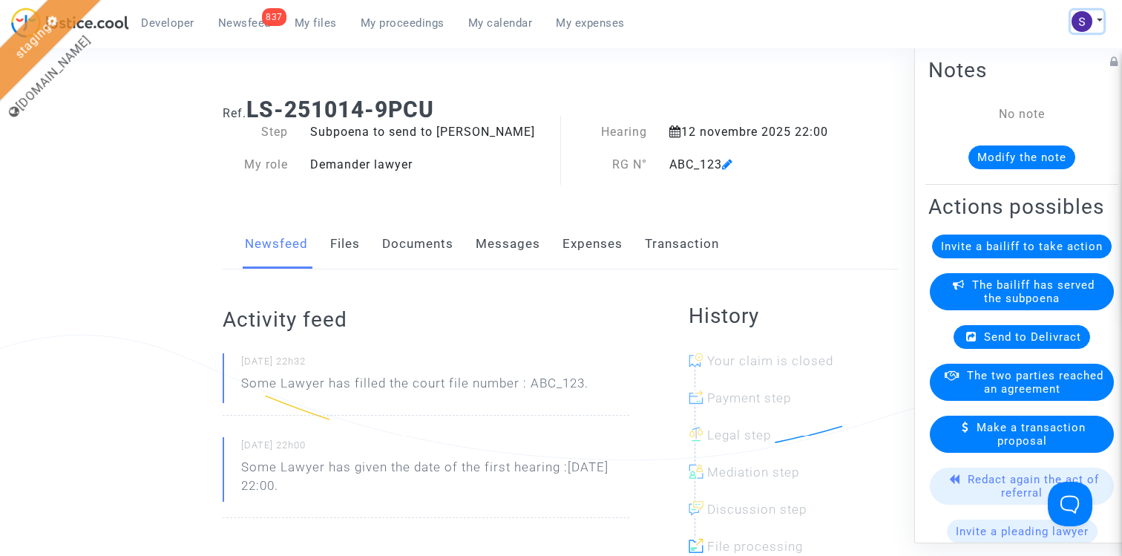
click at [1086, 24] on img at bounding box center [1081, 21] width 21 height 21
click at [1030, 48] on link "My profile" at bounding box center [1043, 53] width 117 height 24
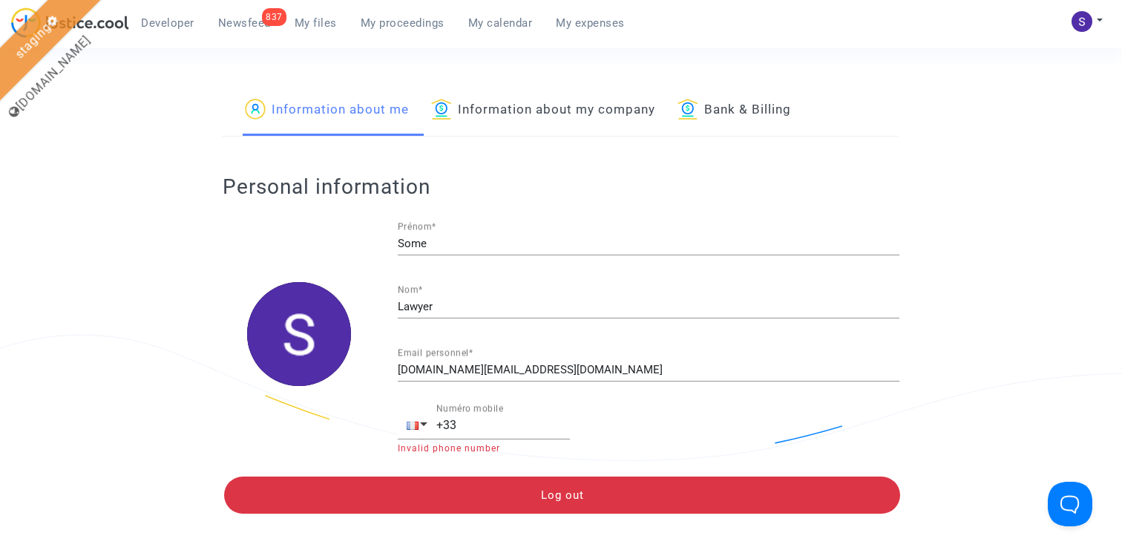
click at [542, 114] on link "Information about my company" at bounding box center [543, 110] width 224 height 50
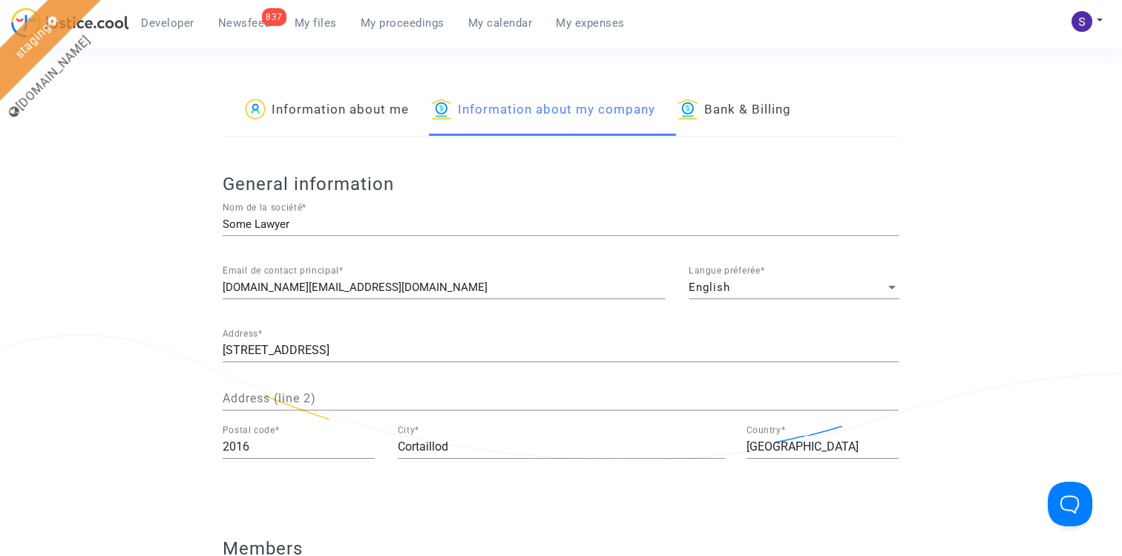
click at [778, 296] on div "English Langue préferée *" at bounding box center [793, 282] width 211 height 33
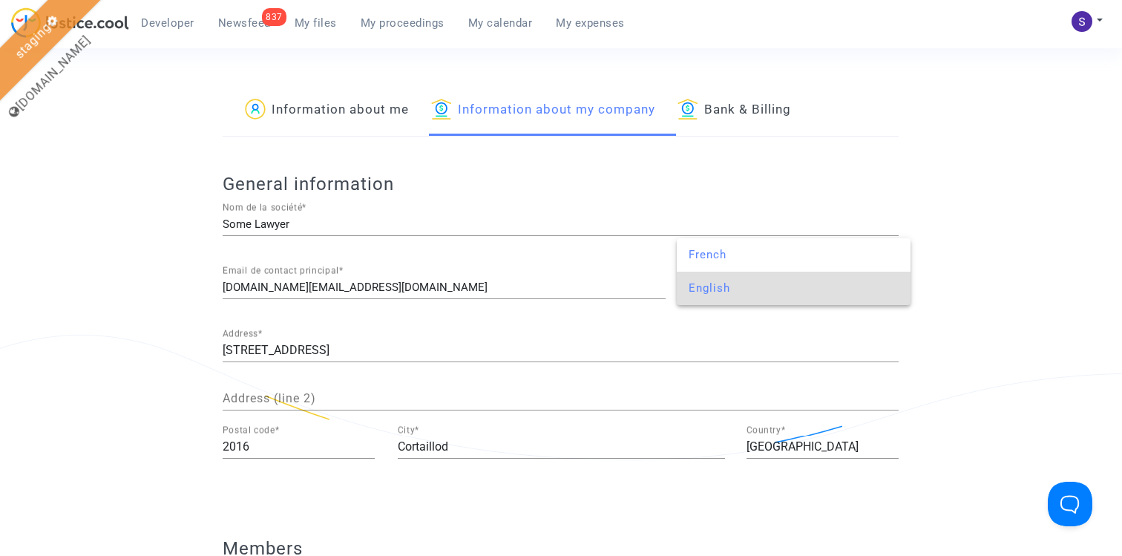
click at [985, 138] on div at bounding box center [561, 278] width 1122 height 556
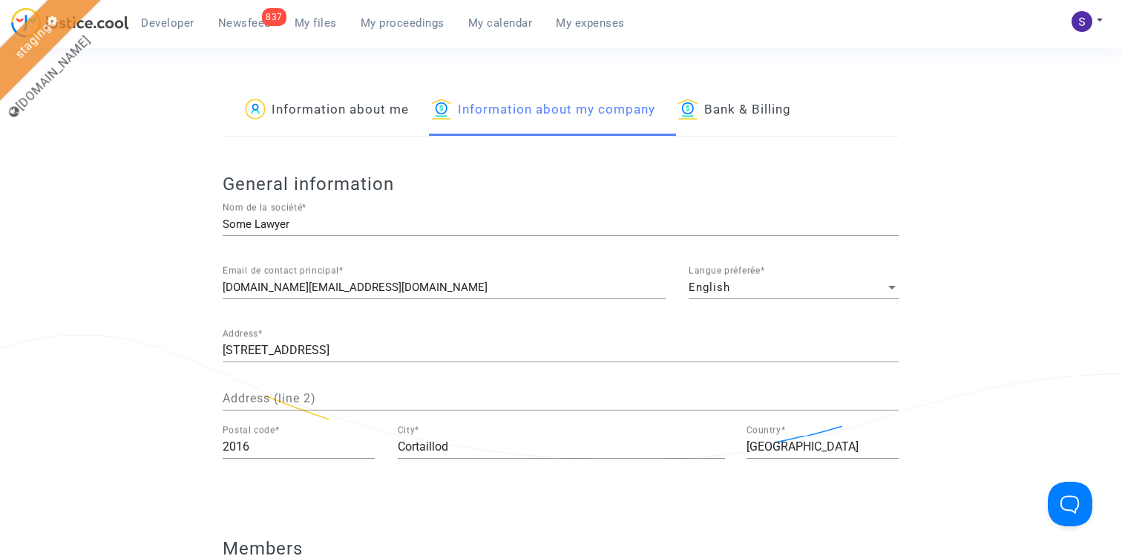
click at [408, 22] on span "My proceedings" at bounding box center [403, 22] width 84 height 13
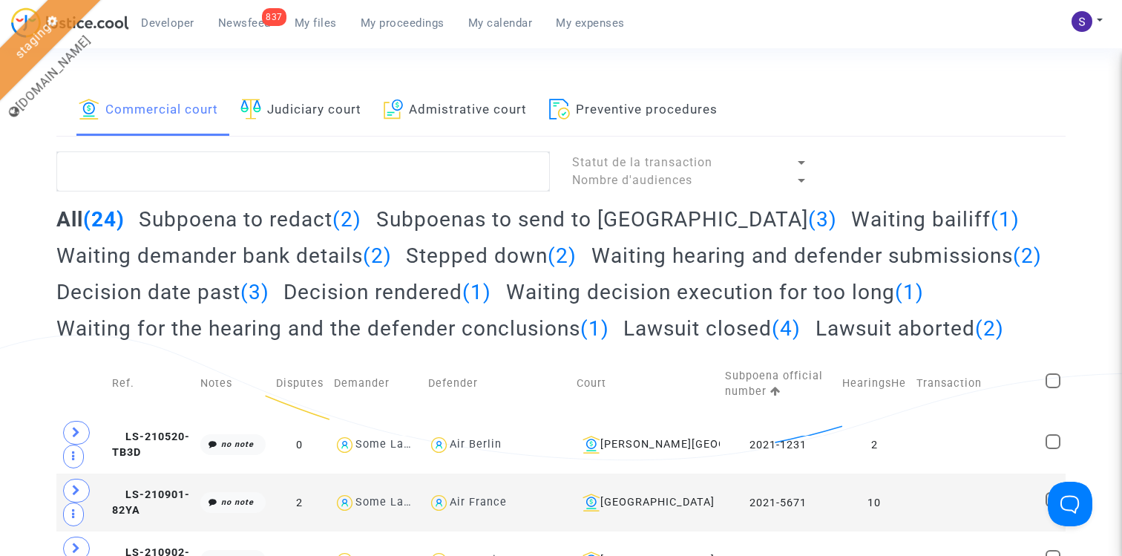
click at [715, 341] on h2 "Lawsuit closed (4)" at bounding box center [711, 328] width 177 height 26
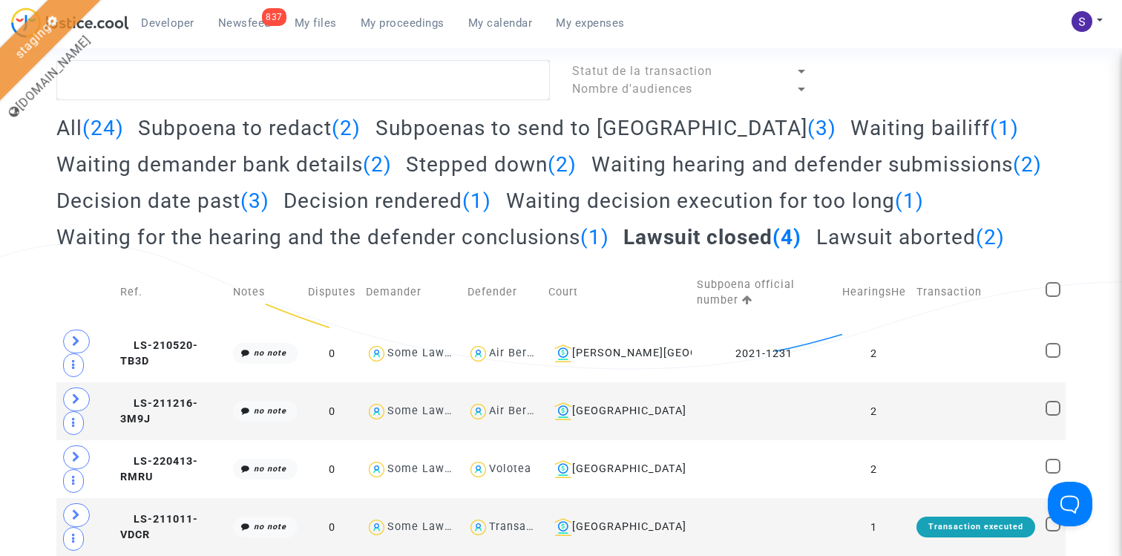
scroll to position [128, 0]
click at [79, 464] on span at bounding box center [76, 457] width 27 height 24
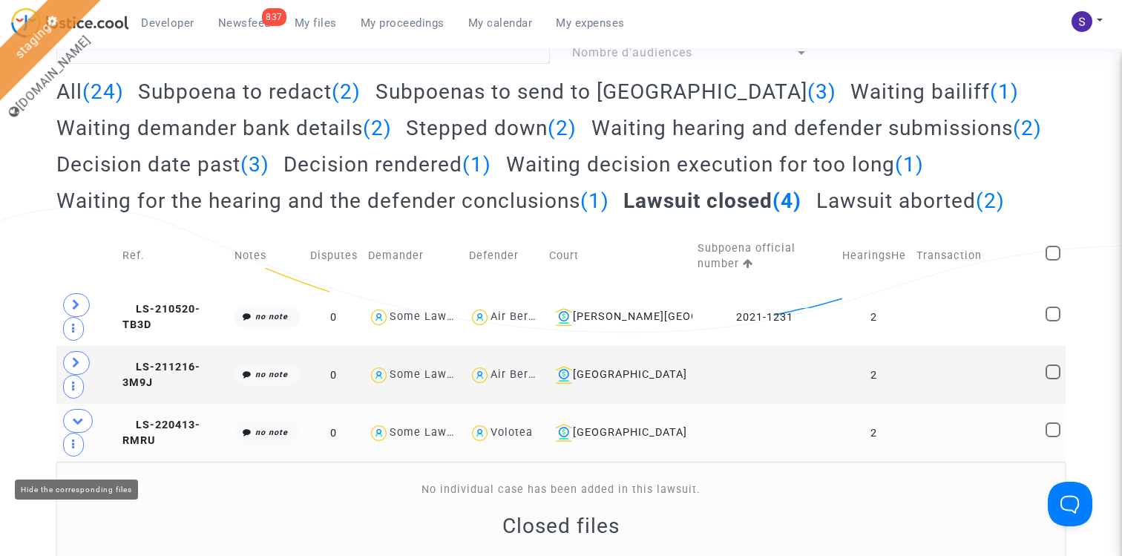
scroll to position [289, 0]
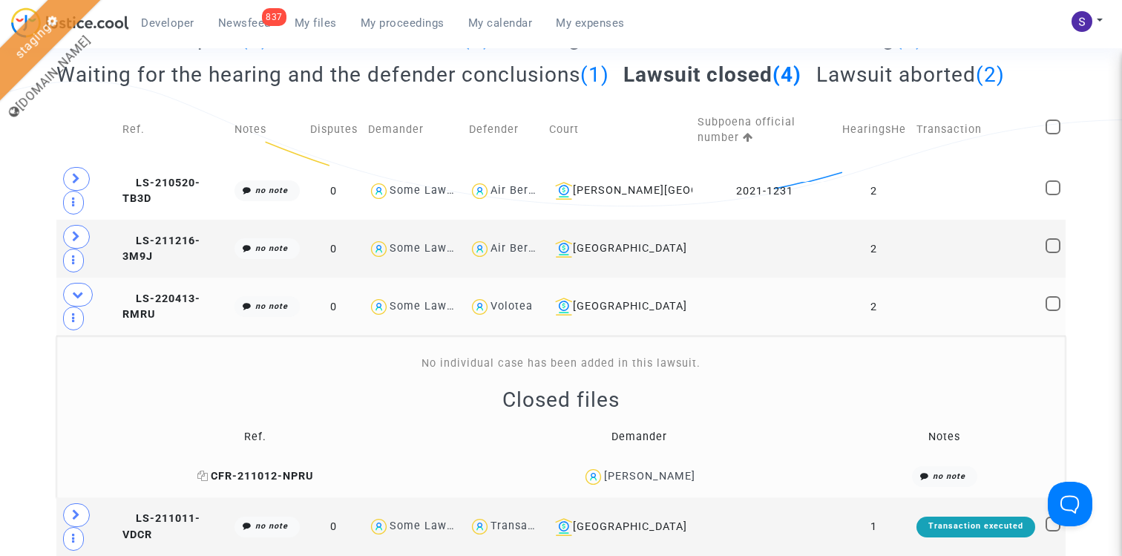
click at [286, 470] on span "CFR-211012-NPRU" at bounding box center [255, 476] width 116 height 13
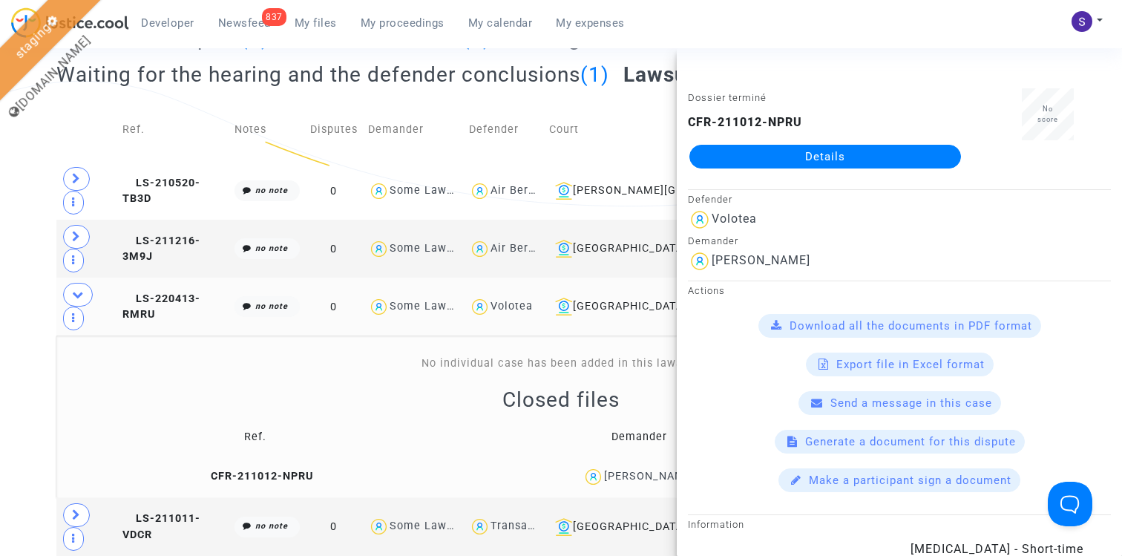
click at [825, 163] on link "Details" at bounding box center [825, 157] width 272 height 24
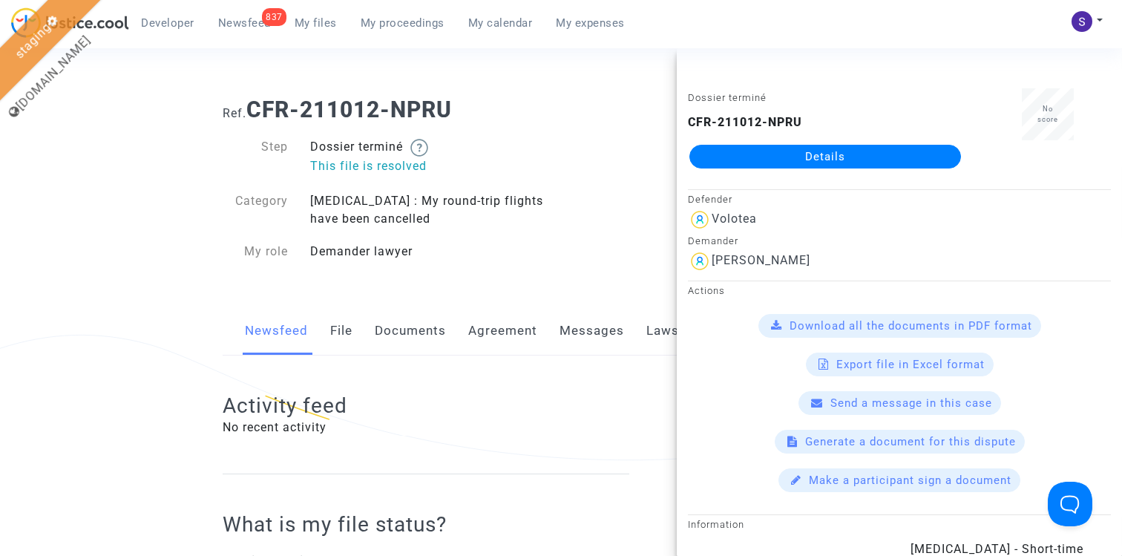
click at [343, 333] on link "File" at bounding box center [341, 330] width 22 height 49
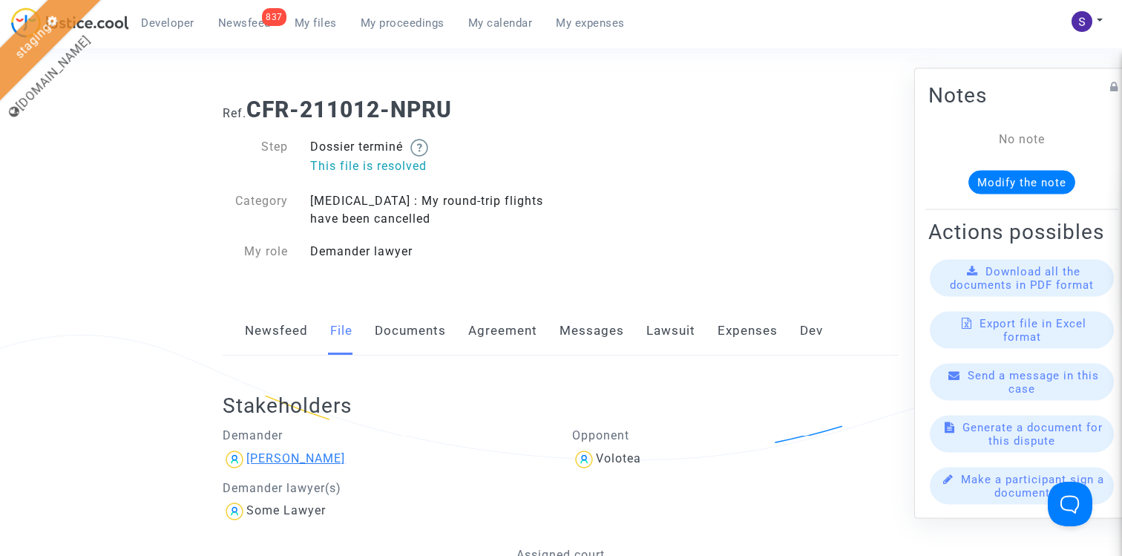
click at [279, 457] on div "Aline Yijek" at bounding box center [295, 458] width 99 height 14
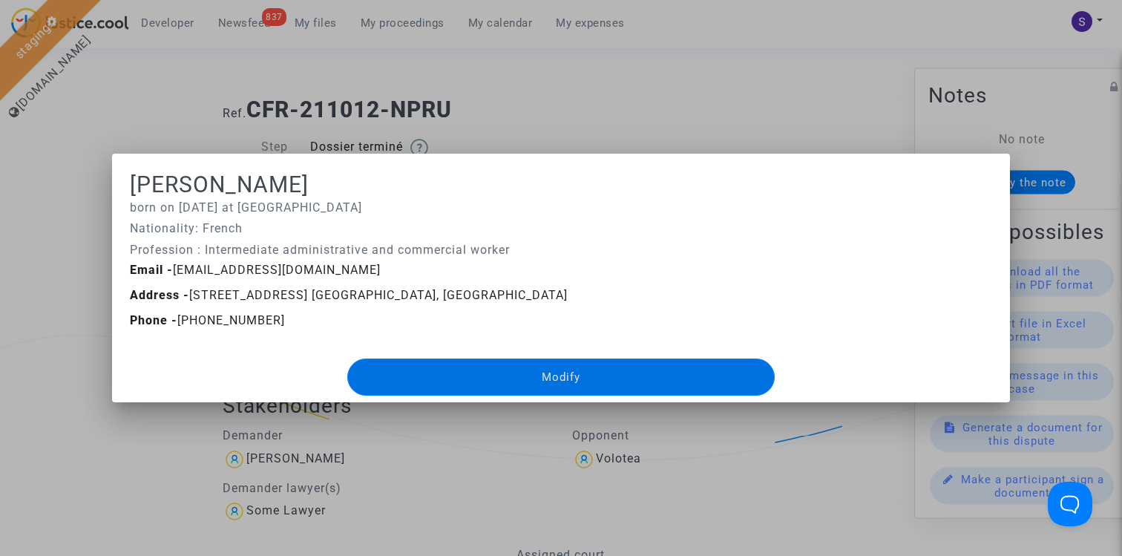
click at [168, 439] on div at bounding box center [561, 278] width 1122 height 556
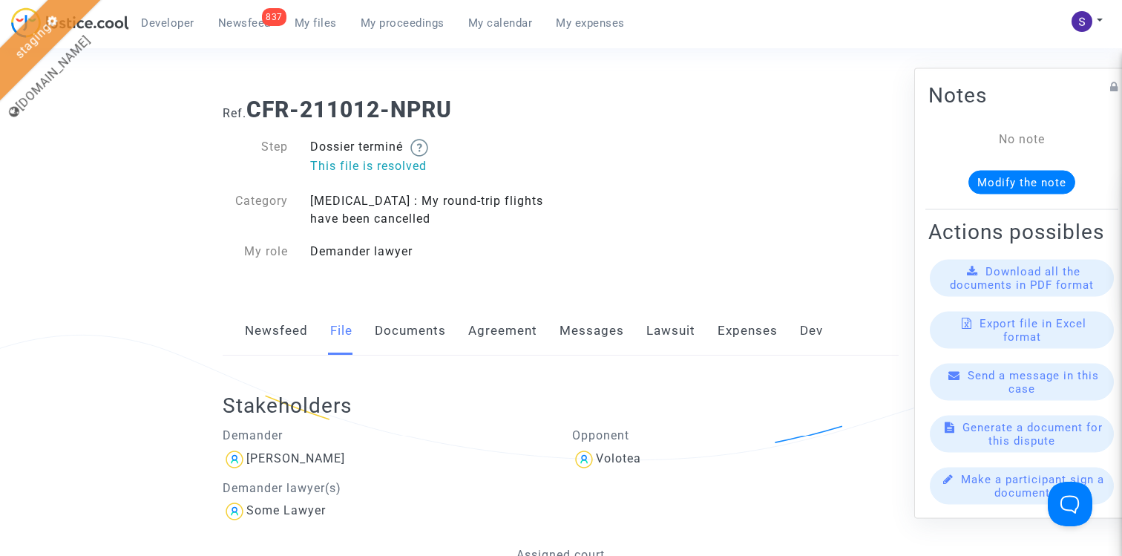
click at [679, 335] on link "Lawsuit" at bounding box center [670, 330] width 49 height 49
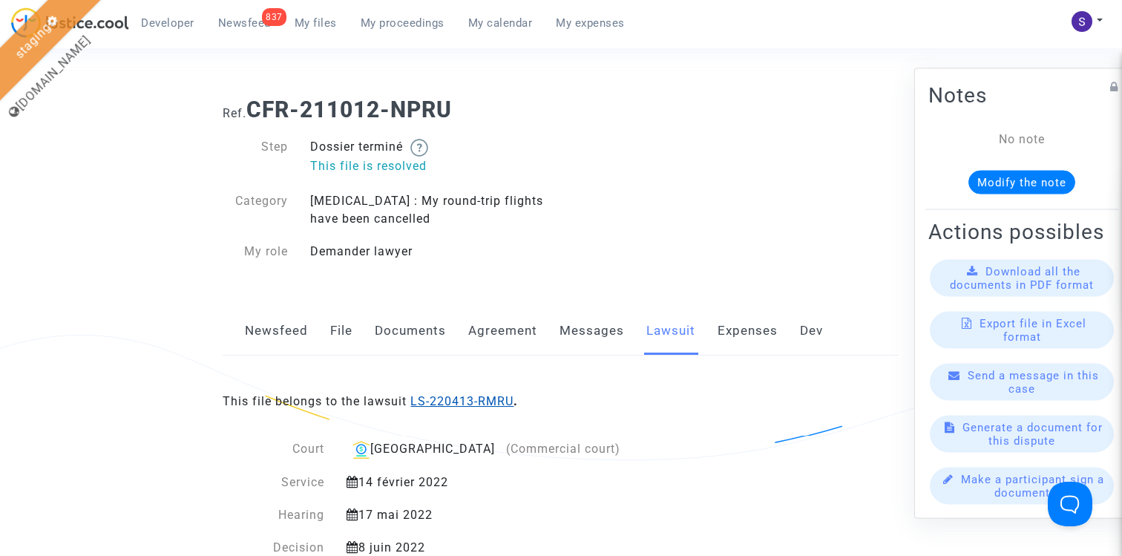
click at [458, 398] on link "LS-220413-RMRU" at bounding box center [461, 401] width 103 height 14
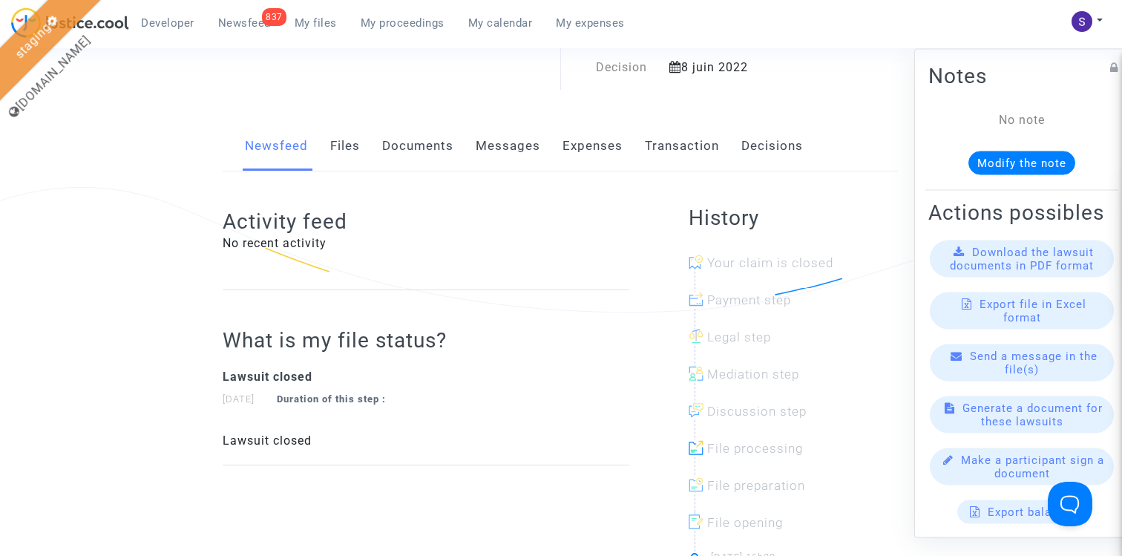
scroll to position [171, 0]
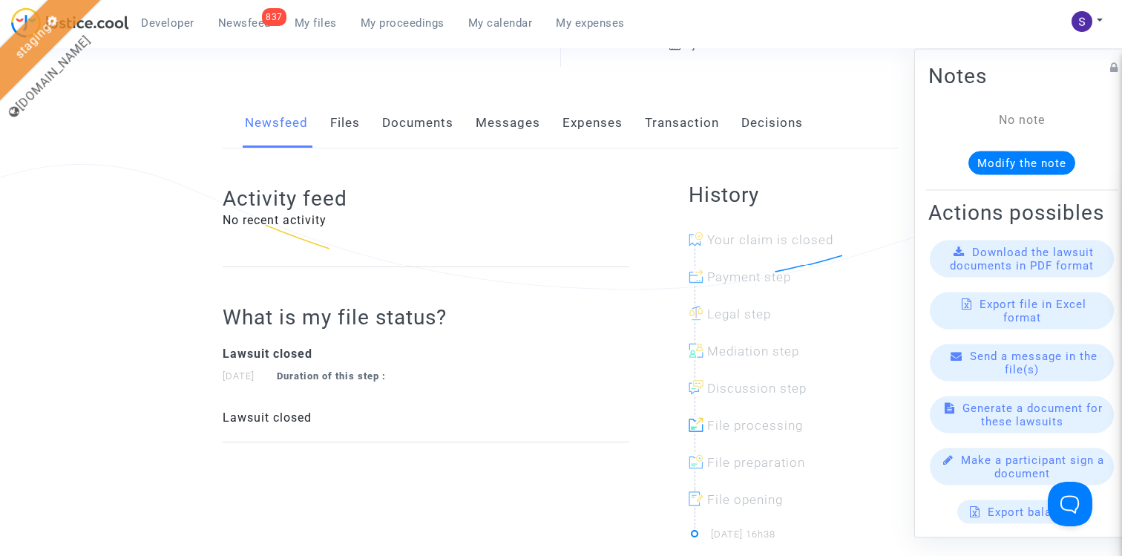
click at [1060, 363] on div "Send a message in the file(s)" at bounding box center [1022, 361] width 184 height 37
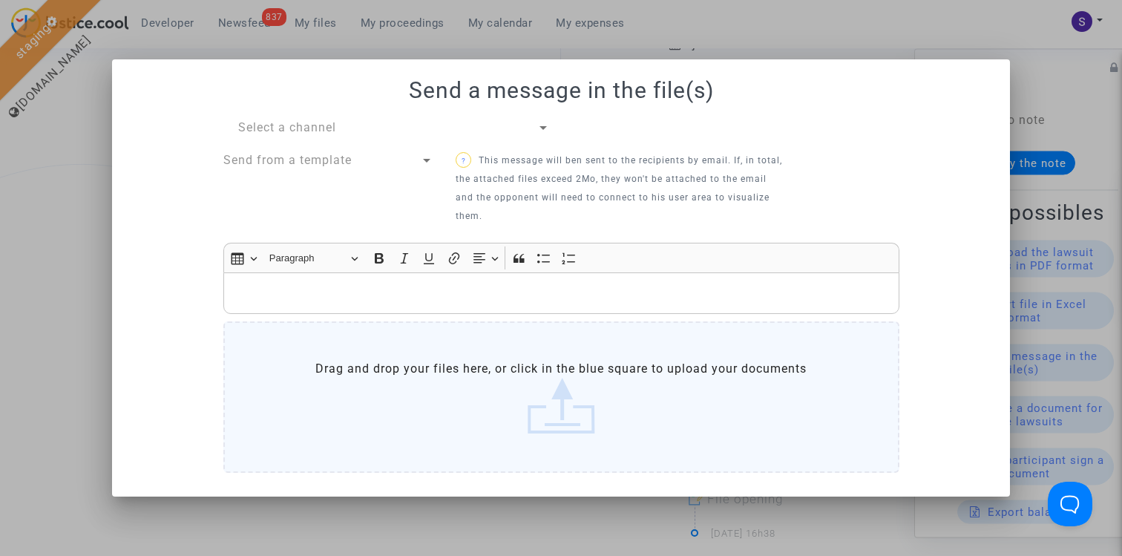
click at [352, 131] on div "Select a channel" at bounding box center [387, 128] width 299 height 18
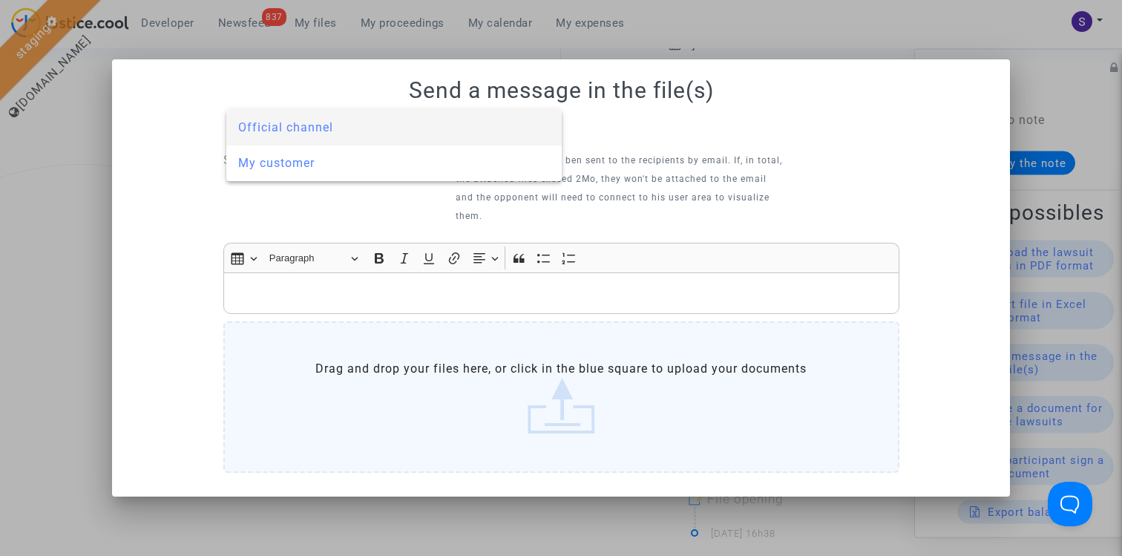
click at [333, 131] on span "Official channel" at bounding box center [394, 128] width 312 height 36
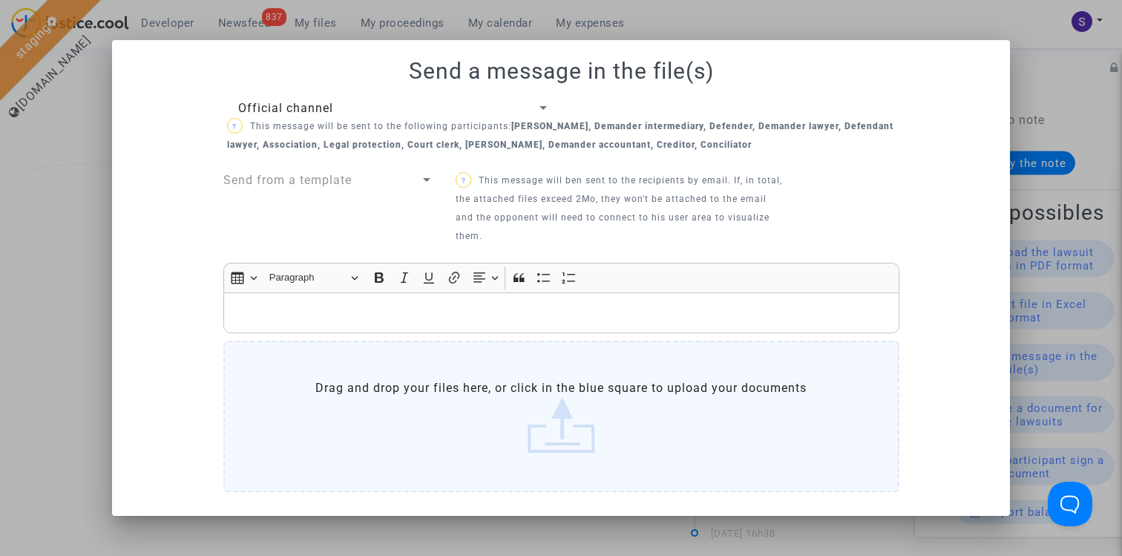
click at [324, 176] on span "Send from a template" at bounding box center [287, 180] width 128 height 14
click at [332, 96] on div at bounding box center [561, 278] width 1122 height 556
click at [330, 101] on span "Official channel" at bounding box center [285, 108] width 95 height 14
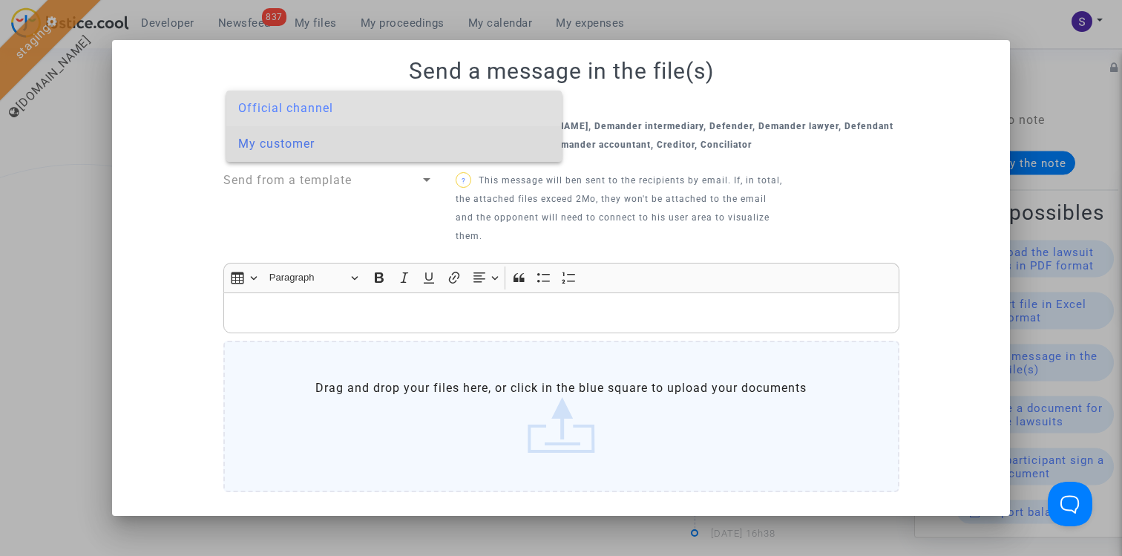
click at [321, 134] on span "My customer" at bounding box center [394, 144] width 312 height 36
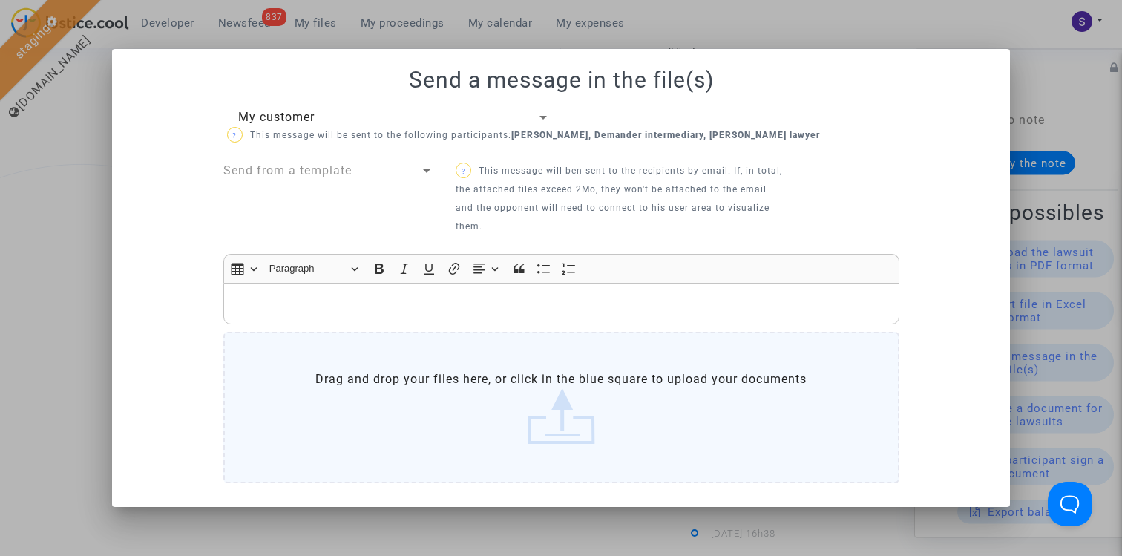
click at [335, 303] on p "Rich Text Editor, main" at bounding box center [561, 303] width 660 height 19
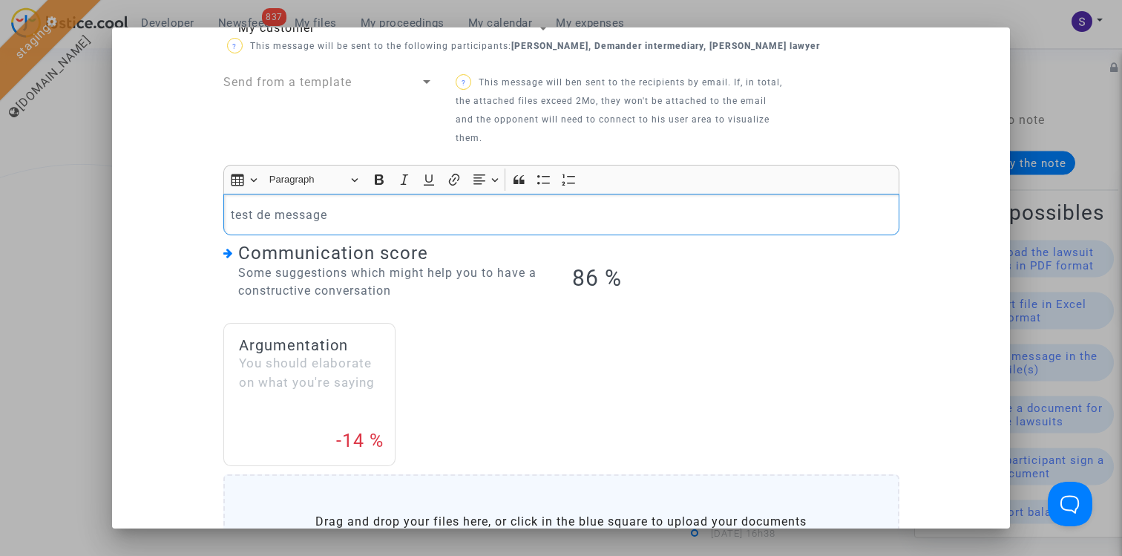
scroll to position [234, 0]
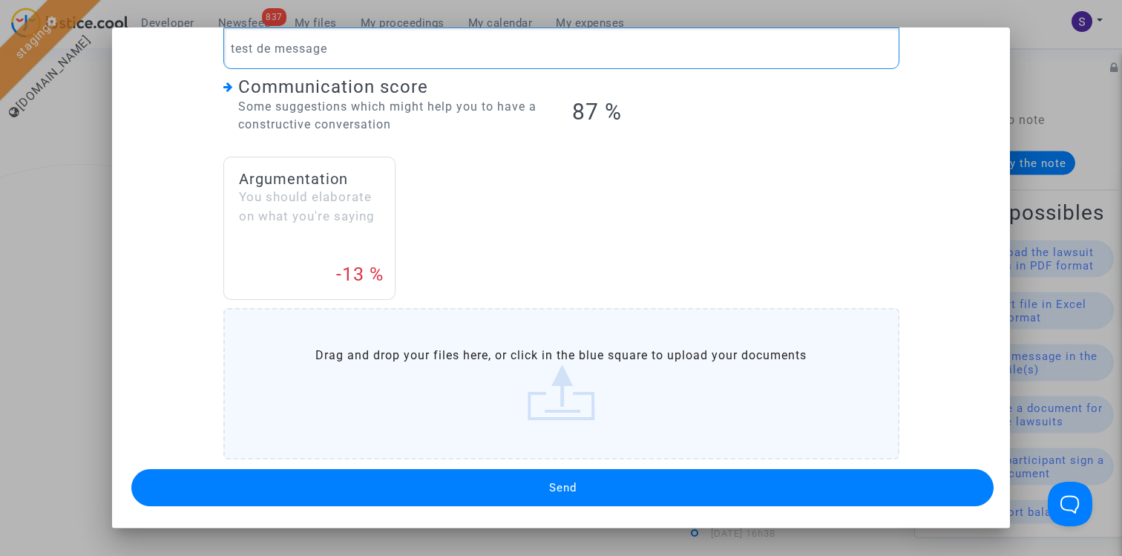
click at [562, 476] on button "Send" at bounding box center [562, 487] width 862 height 37
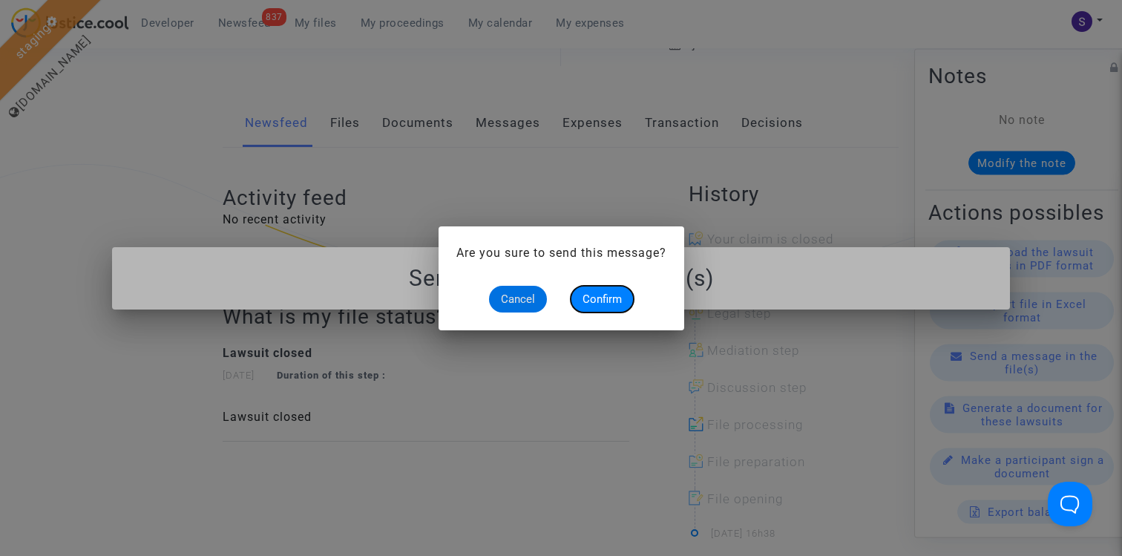
click at [607, 300] on span "Confirm" at bounding box center [601, 298] width 39 height 13
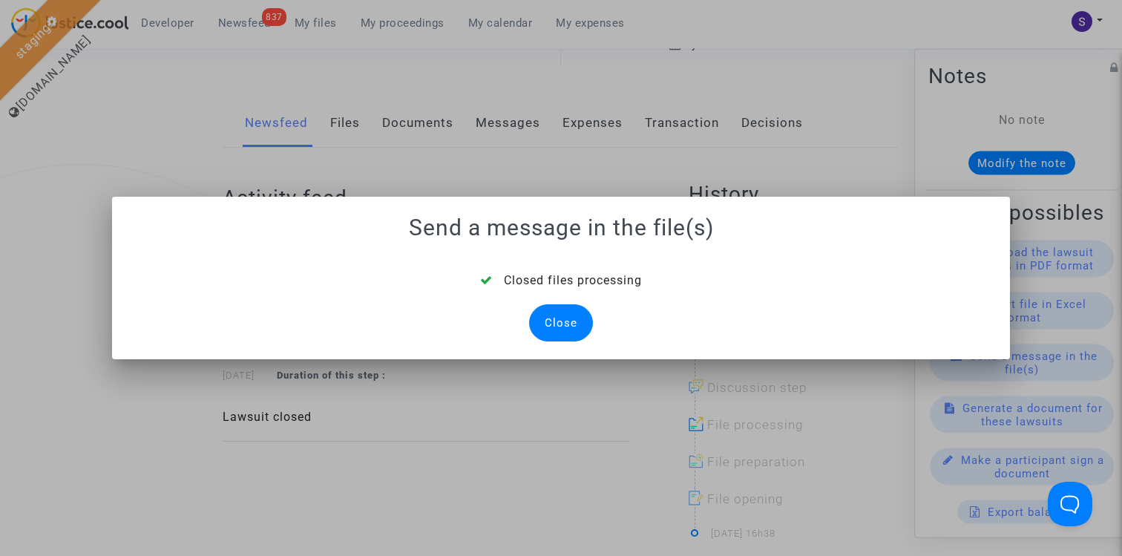
click at [564, 323] on div "Close" at bounding box center [561, 322] width 64 height 37
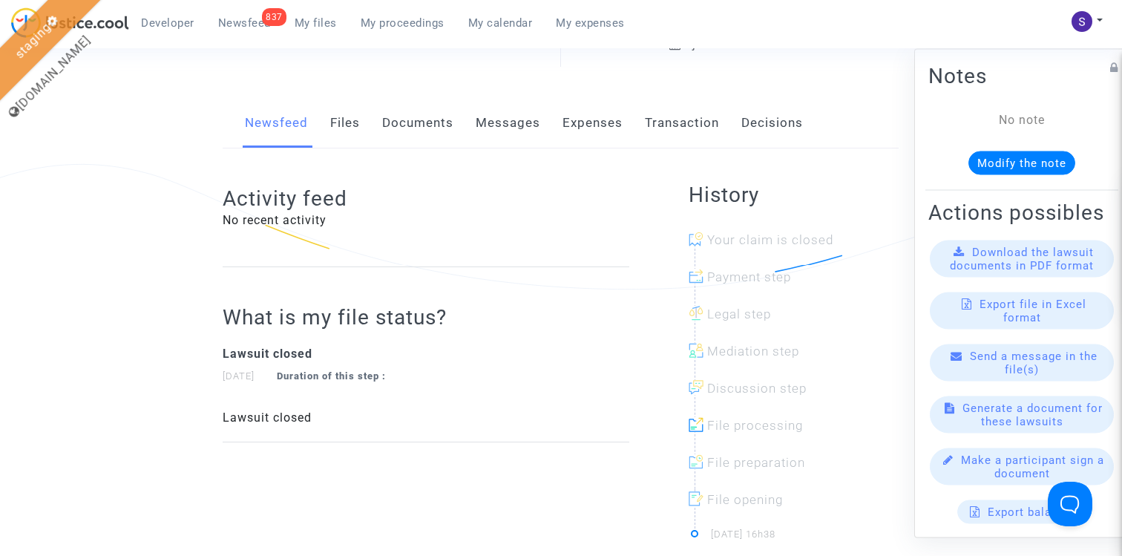
click at [351, 119] on link "Files" at bounding box center [345, 123] width 30 height 49
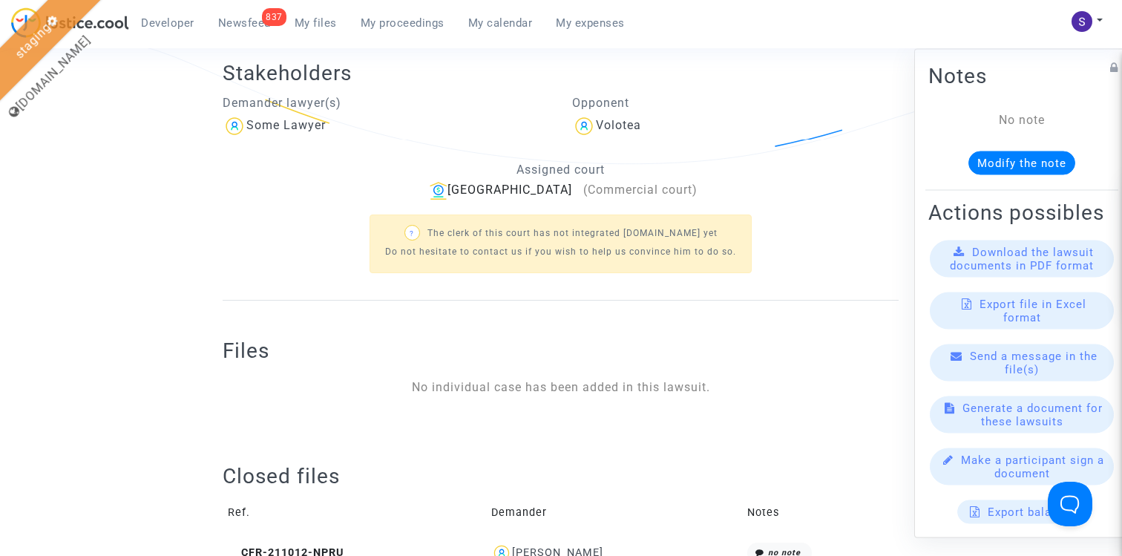
scroll to position [324, 0]
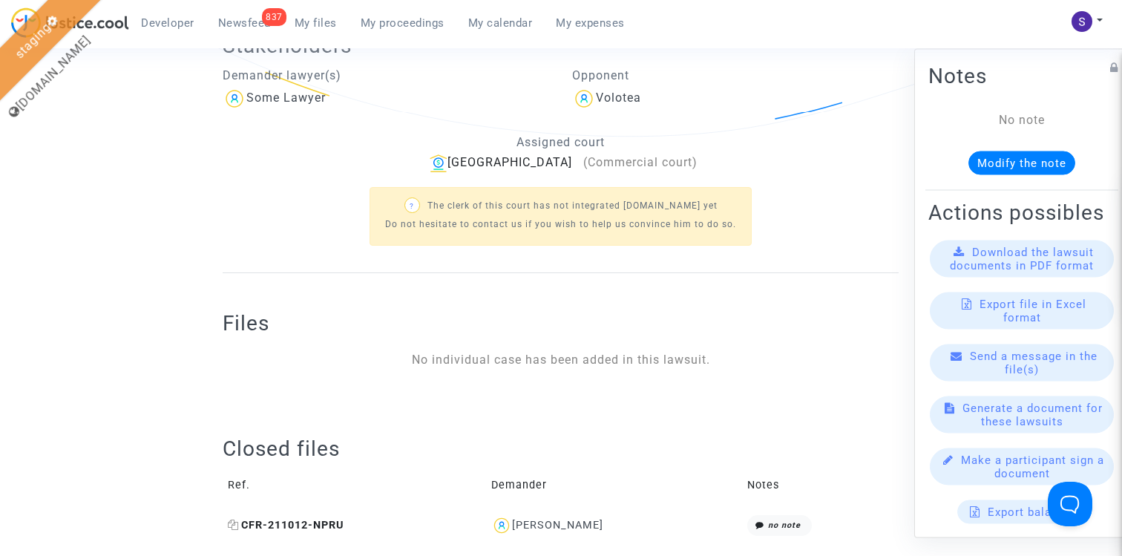
click at [304, 524] on span "CFR-211012-NPRU" at bounding box center [286, 525] width 116 height 13
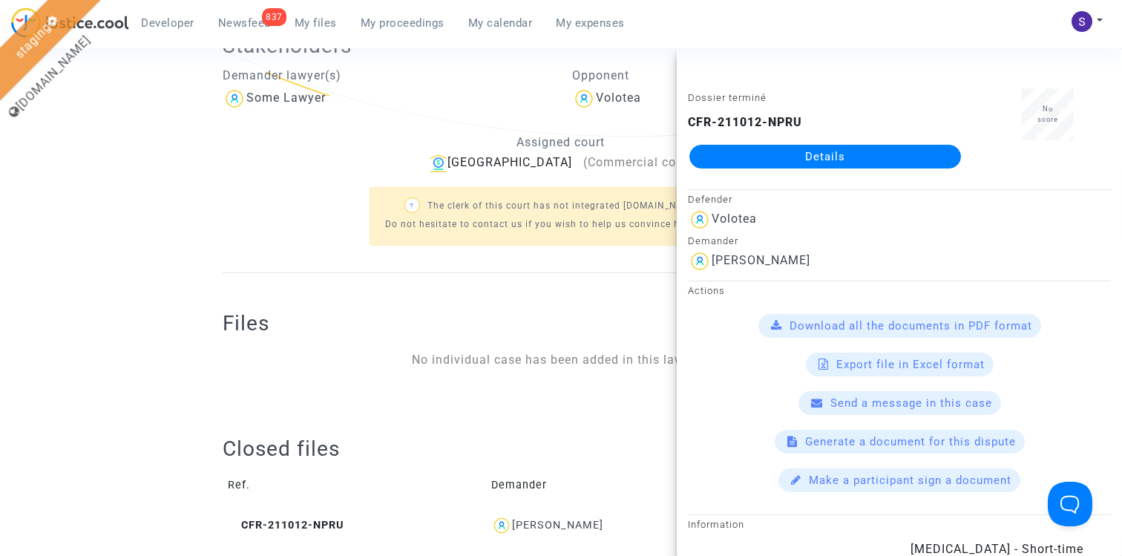
click at [787, 155] on link "Details" at bounding box center [825, 157] width 272 height 24
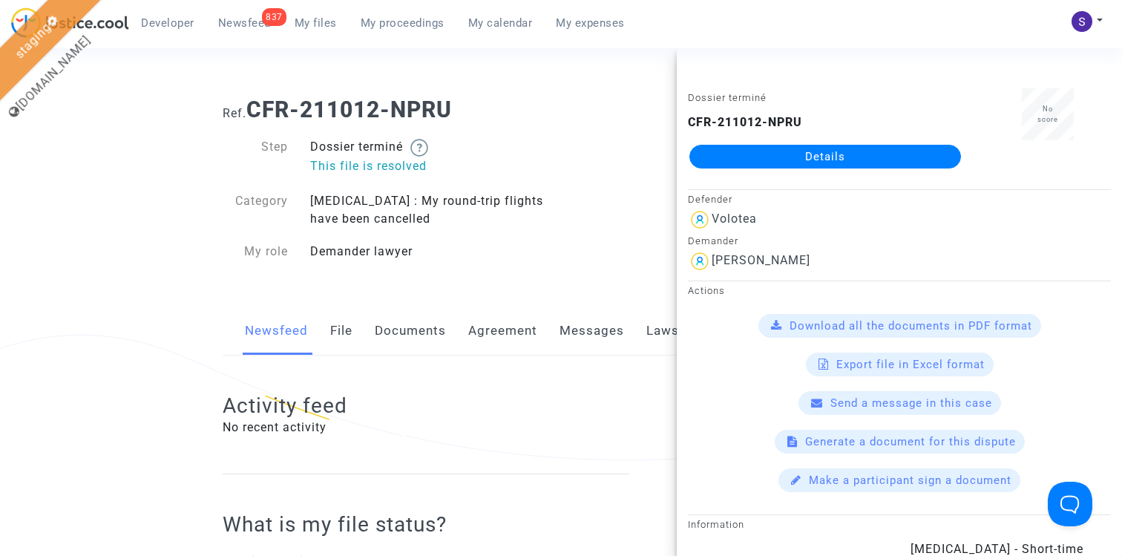
click at [339, 329] on link "File" at bounding box center [341, 330] width 22 height 49
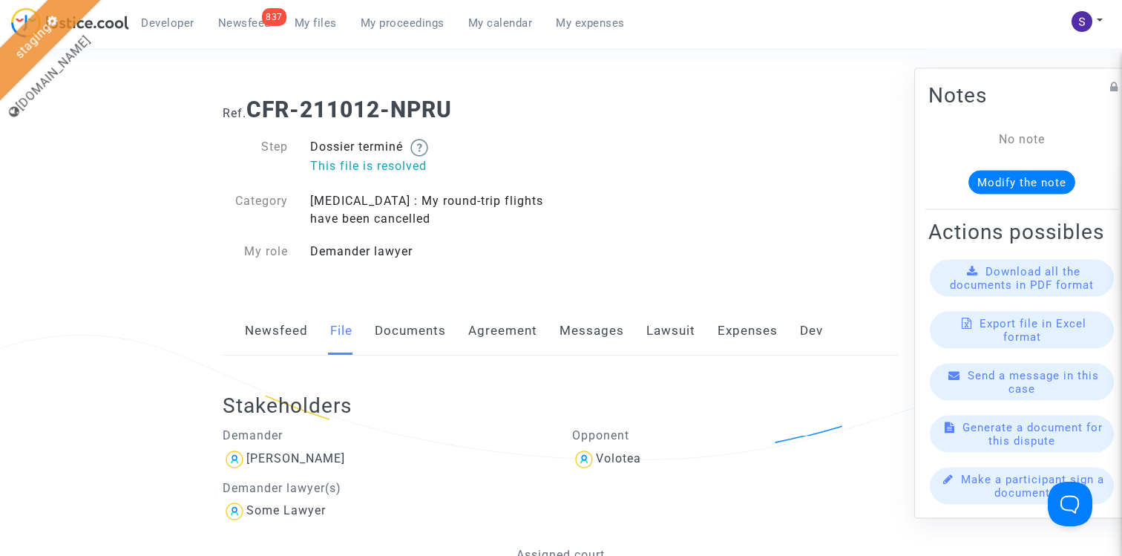
click at [265, 333] on link "Newsfeed" at bounding box center [276, 330] width 63 height 49
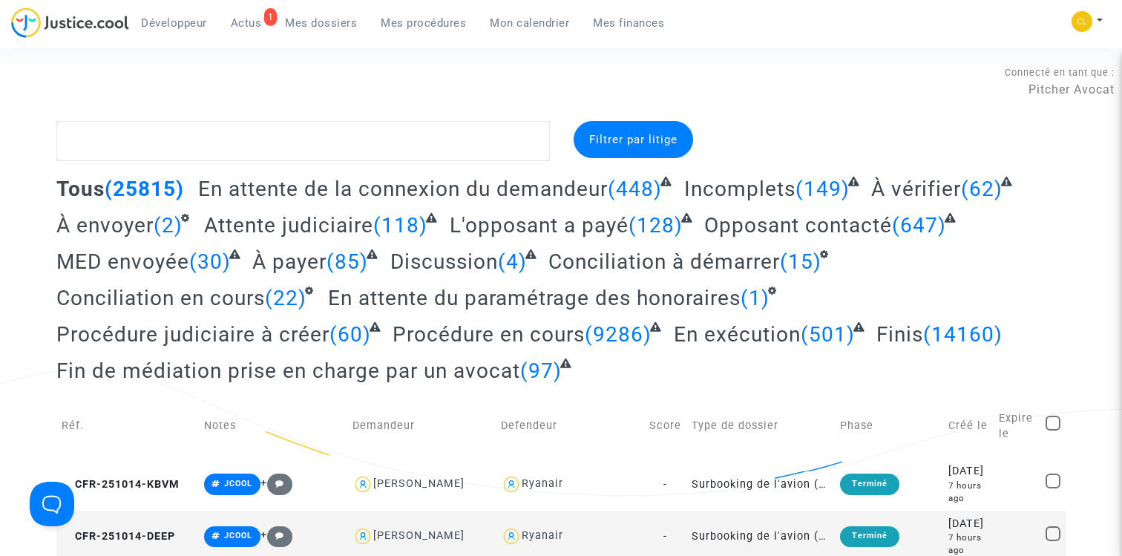
click at [340, 25] on span "Mes dossiers" at bounding box center [321, 22] width 72 height 13
